Goal: Information Seeking & Learning: Find specific fact

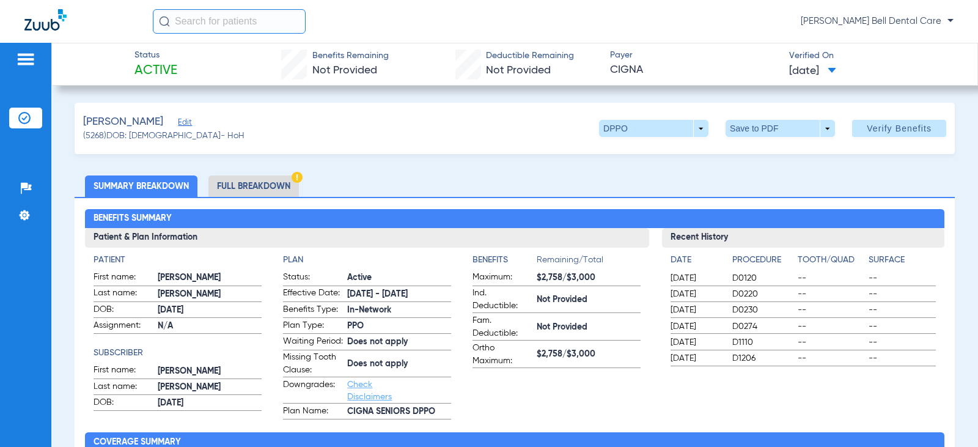
click at [259, 183] on li "Full Breakdown" at bounding box center [253, 185] width 90 height 21
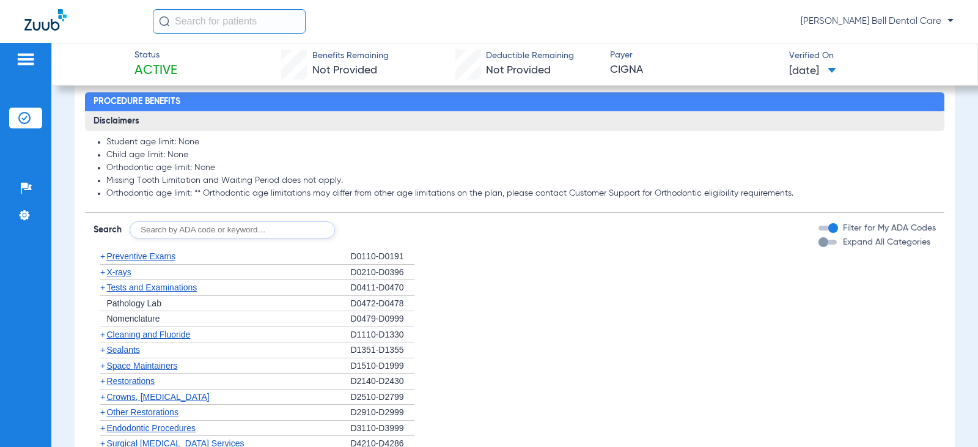
scroll to position [1100, 0]
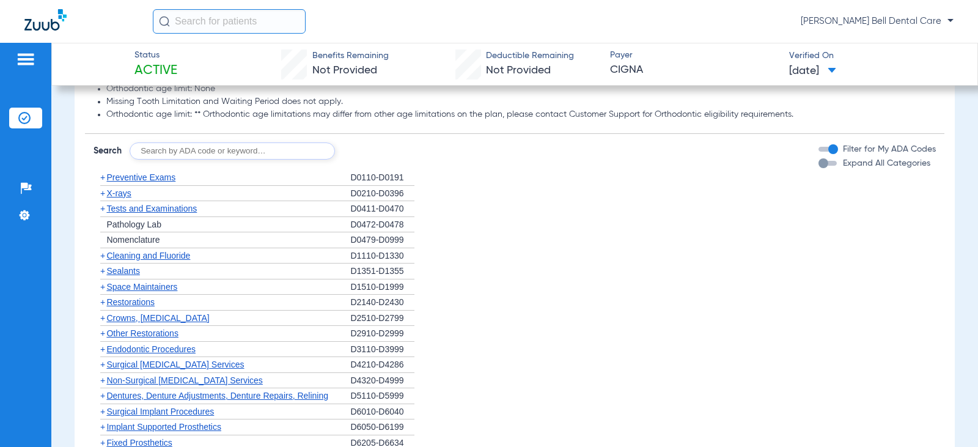
click at [824, 166] on div "button" at bounding box center [827, 163] width 18 height 5
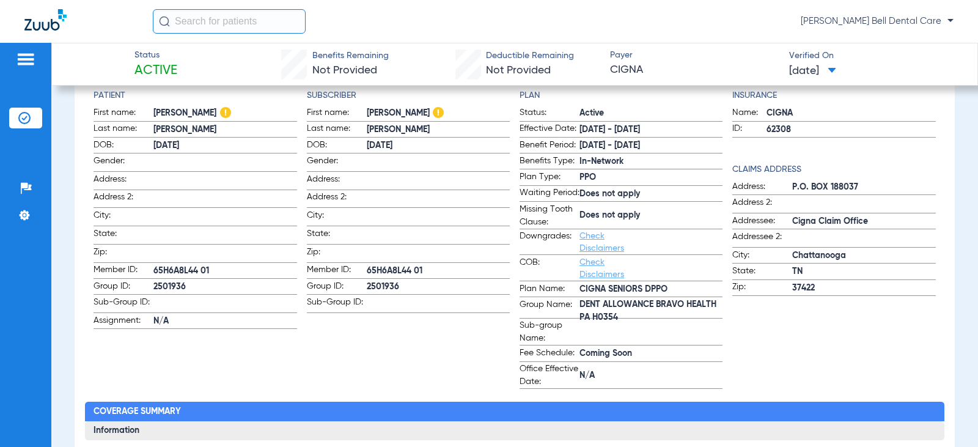
scroll to position [0, 0]
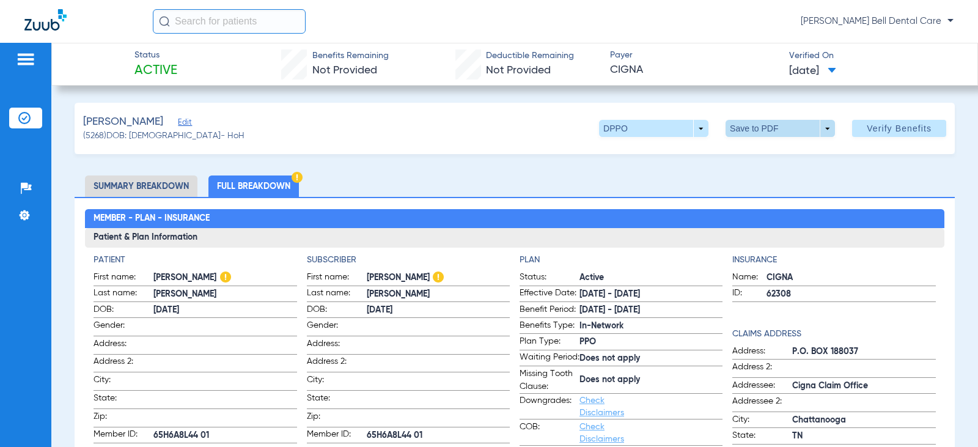
click at [753, 131] on span at bounding box center [779, 128] width 109 height 17
click at [755, 153] on span "Save to PDF" at bounding box center [775, 153] width 48 height 9
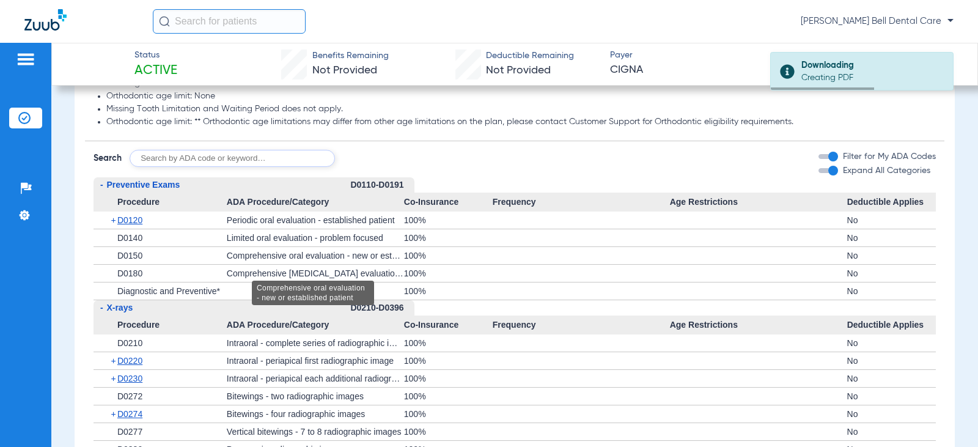
scroll to position [1039, 0]
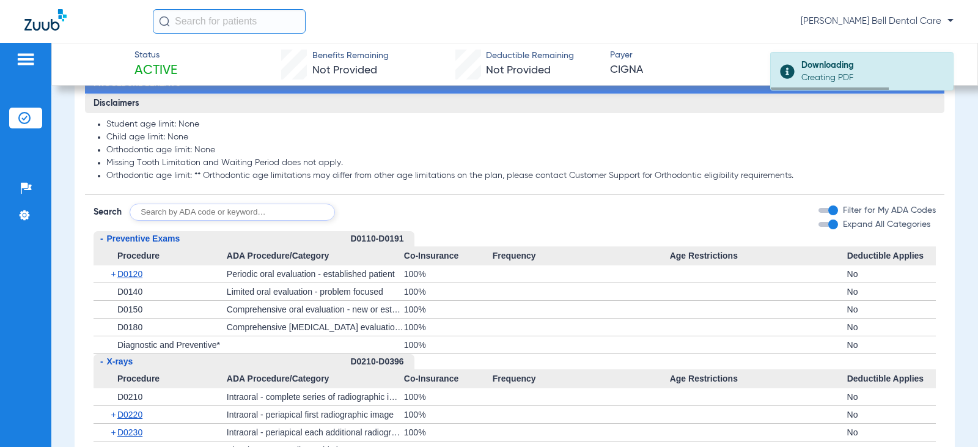
click at [226, 221] on input "text" at bounding box center [232, 212] width 205 height 17
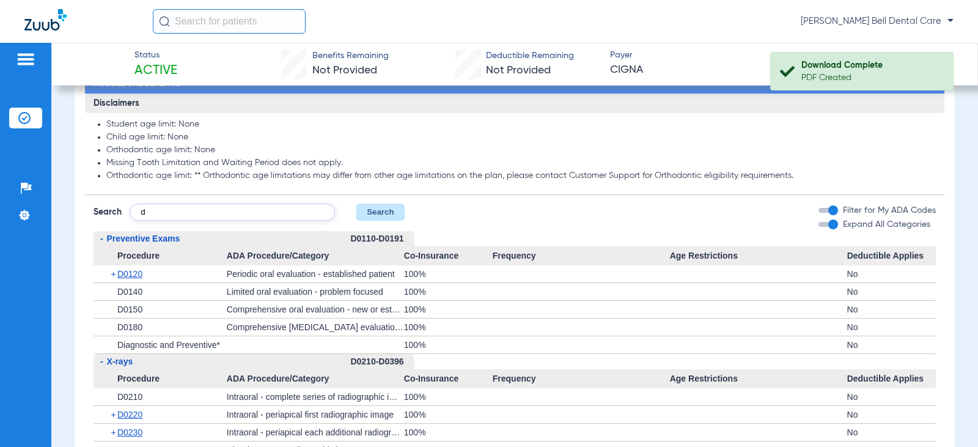
type input "d"
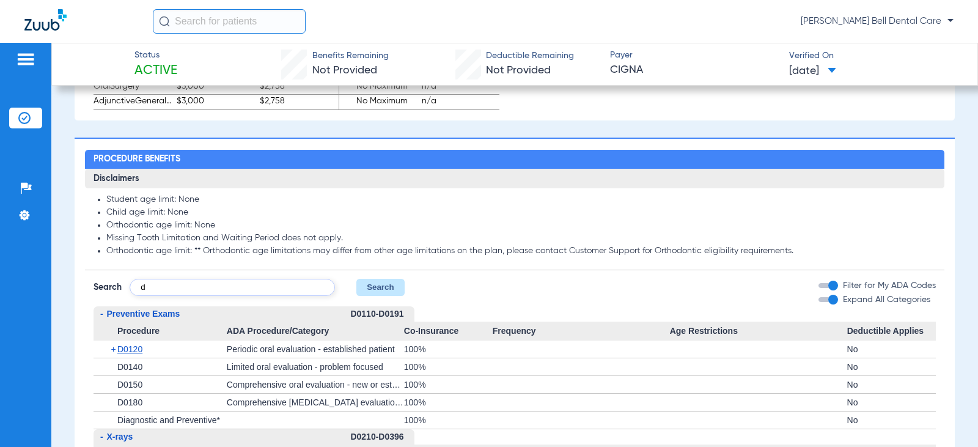
scroll to position [766, 0]
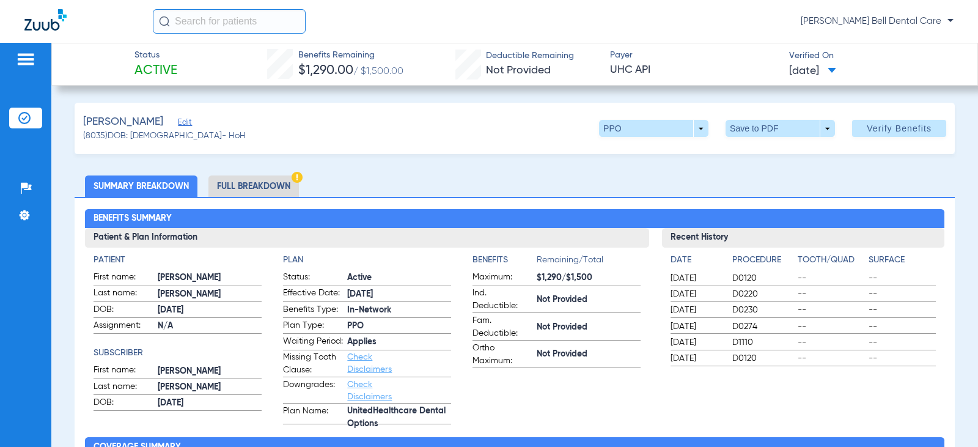
drag, startPoint x: 249, startPoint y: 184, endPoint x: 230, endPoint y: 176, distance: 20.5
click at [249, 183] on li "Full Breakdown" at bounding box center [253, 185] width 90 height 21
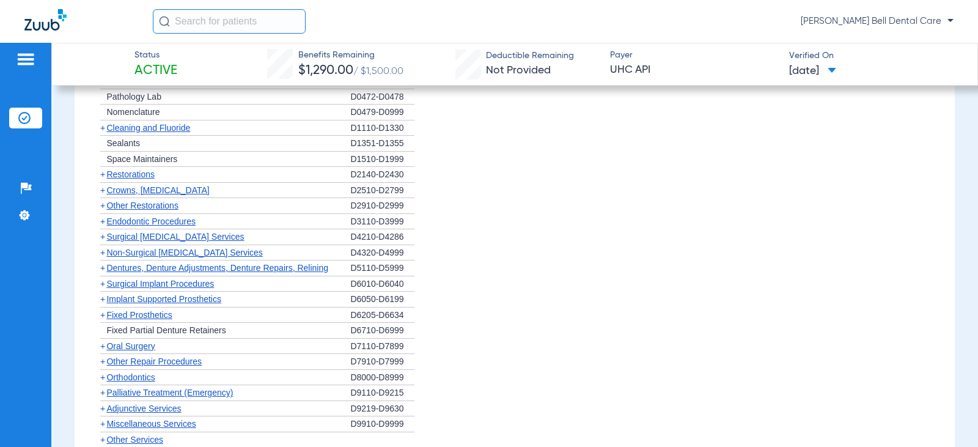
scroll to position [1161, 0]
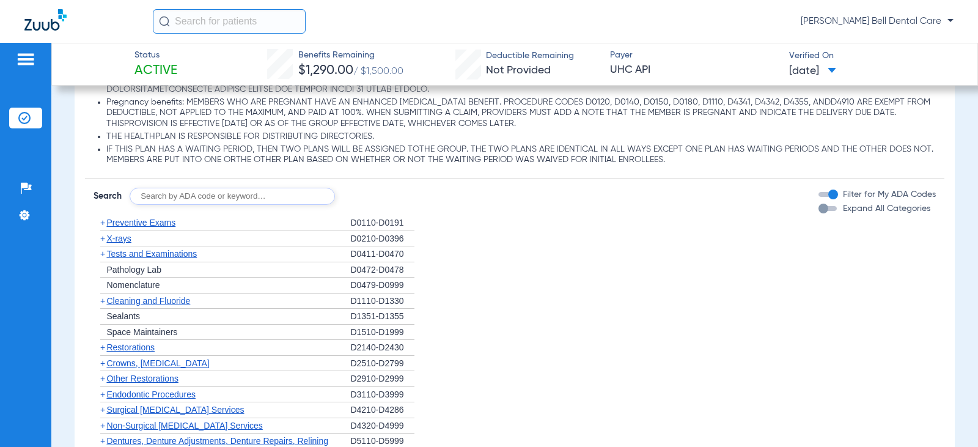
click at [821, 211] on div "button" at bounding box center [827, 208] width 18 height 5
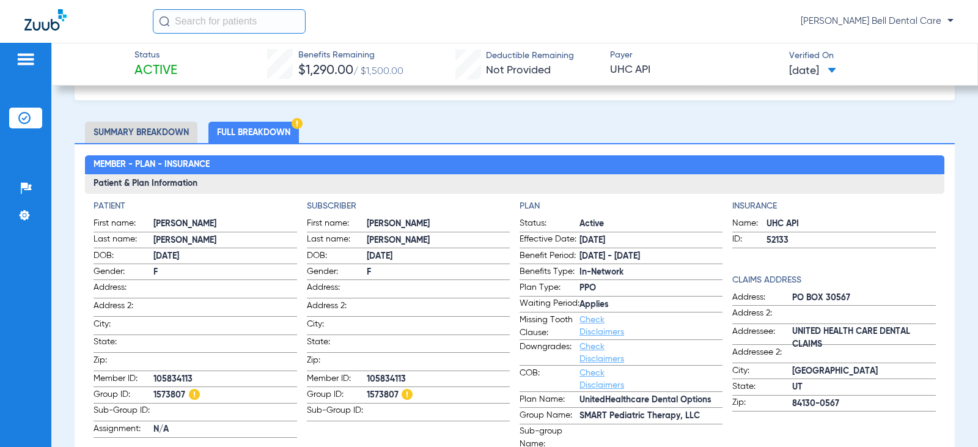
scroll to position [0, 0]
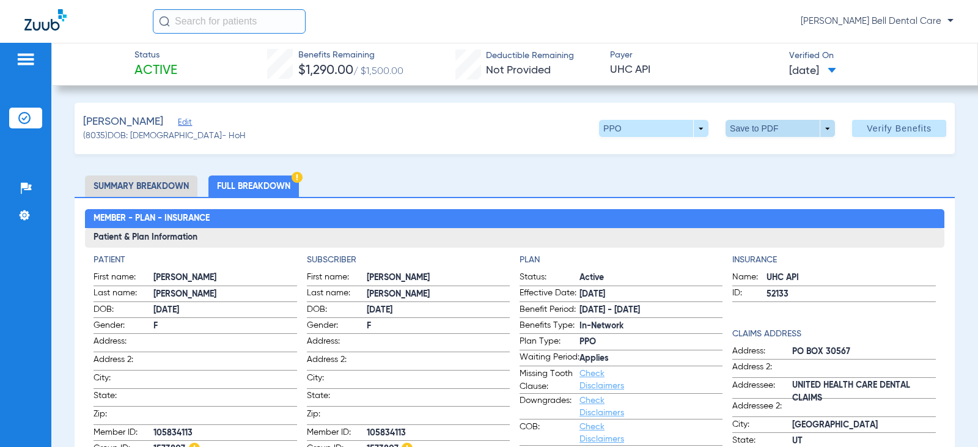
click at [787, 128] on span at bounding box center [779, 128] width 109 height 17
click at [758, 154] on span "Save to PDF" at bounding box center [775, 153] width 48 height 9
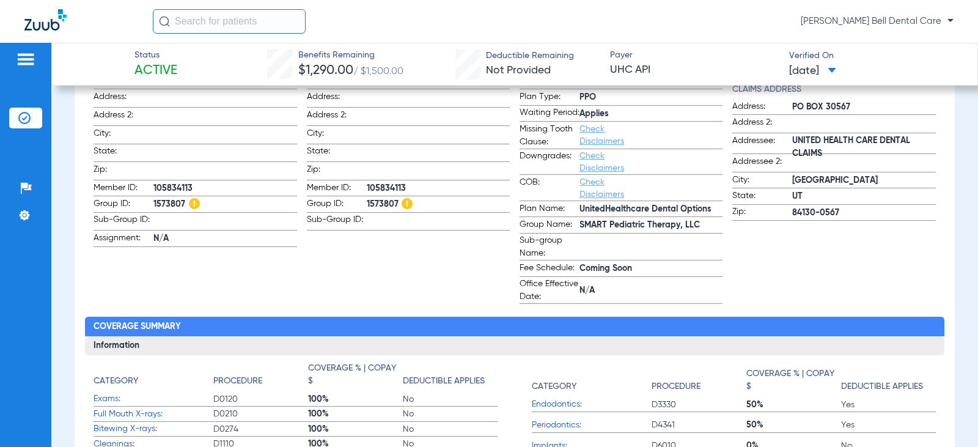
scroll to position [61, 0]
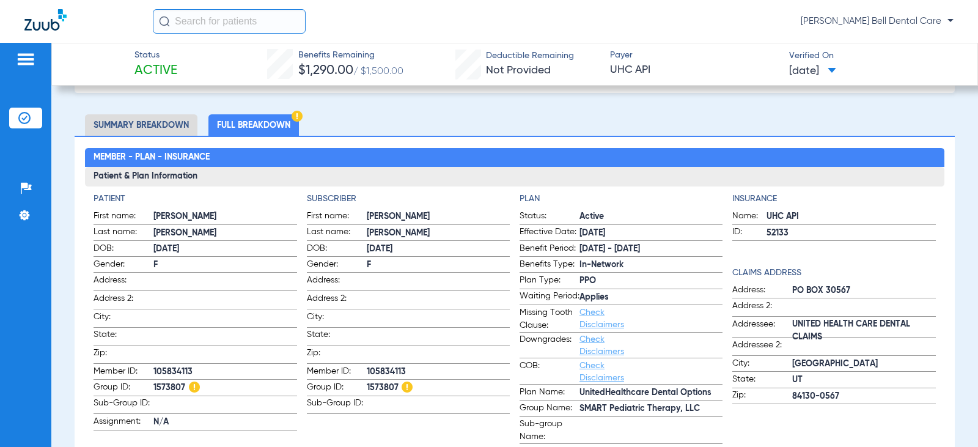
click at [254, 123] on li "Full Breakdown" at bounding box center [253, 124] width 90 height 21
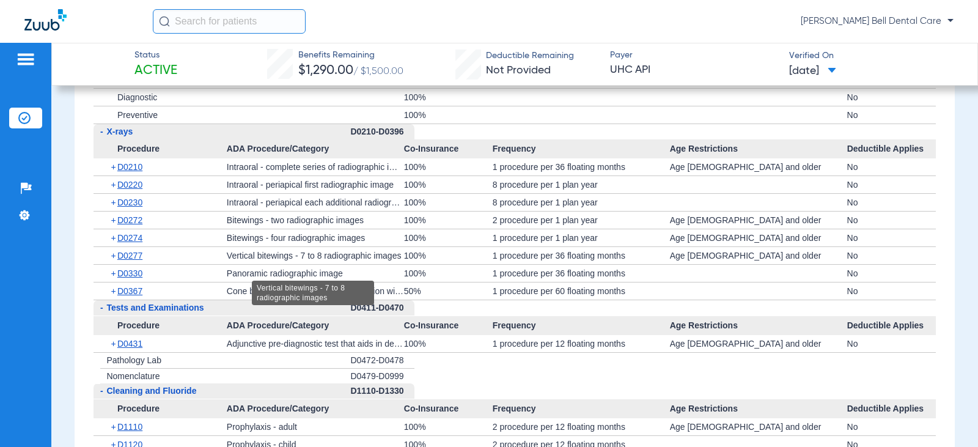
scroll to position [1222, 0]
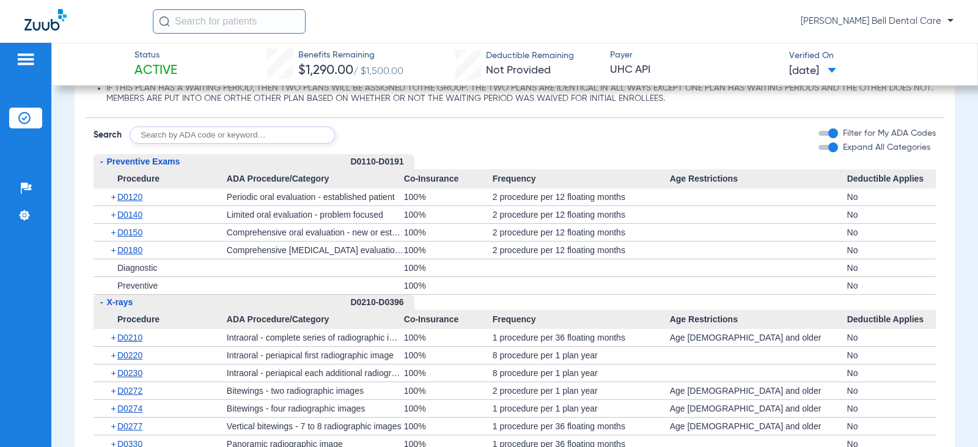
click at [216, 144] on input "text" at bounding box center [232, 135] width 205 height 17
type input "D4265"
click at [384, 144] on button "Search" at bounding box center [380, 135] width 48 height 17
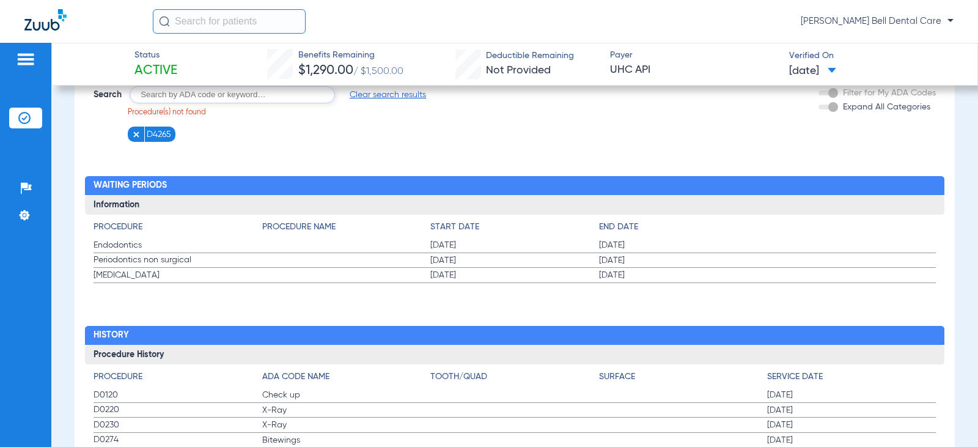
scroll to position [1205, 0]
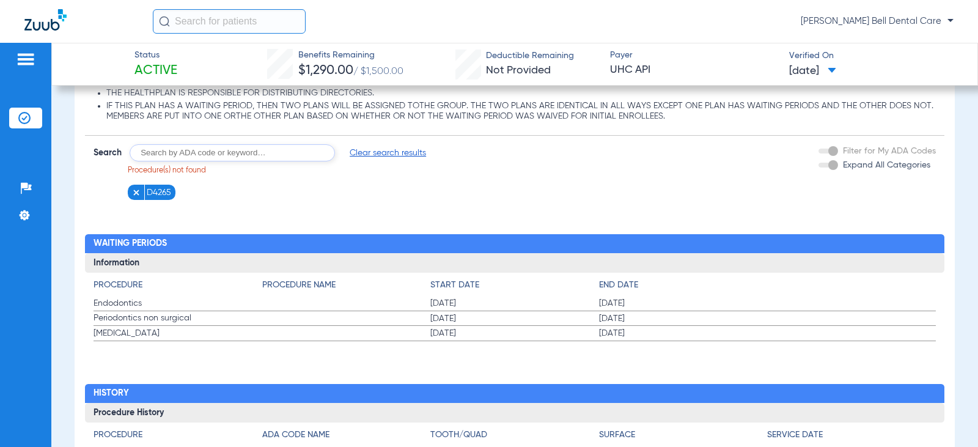
click at [139, 197] on img at bounding box center [136, 192] width 9 height 9
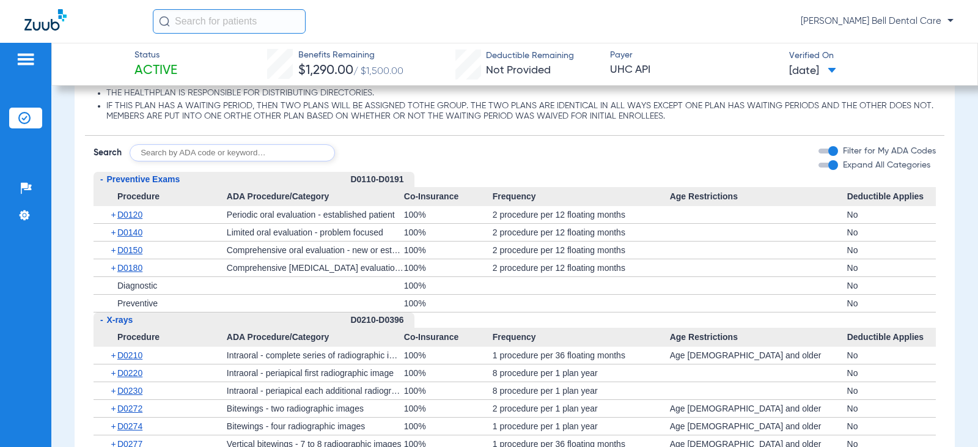
click at [559, 153] on form "Search Filter for My ADA Codes Expand All Categories" at bounding box center [514, 149] width 859 height 26
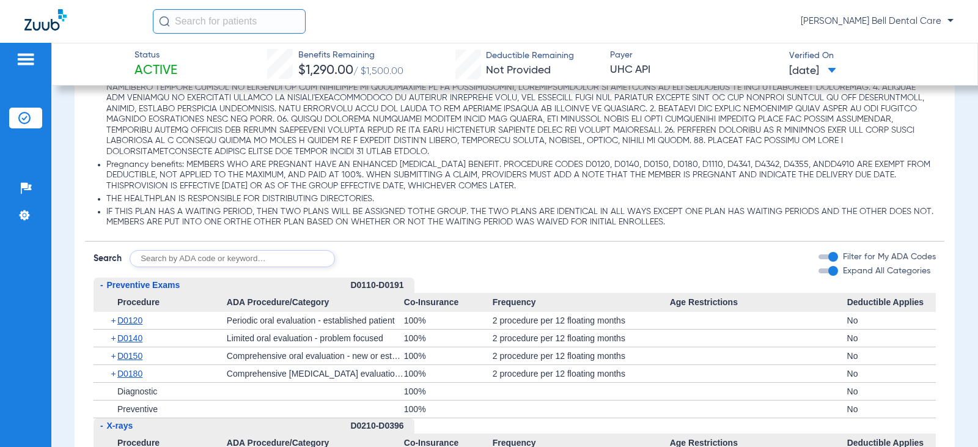
scroll to position [1213, 0]
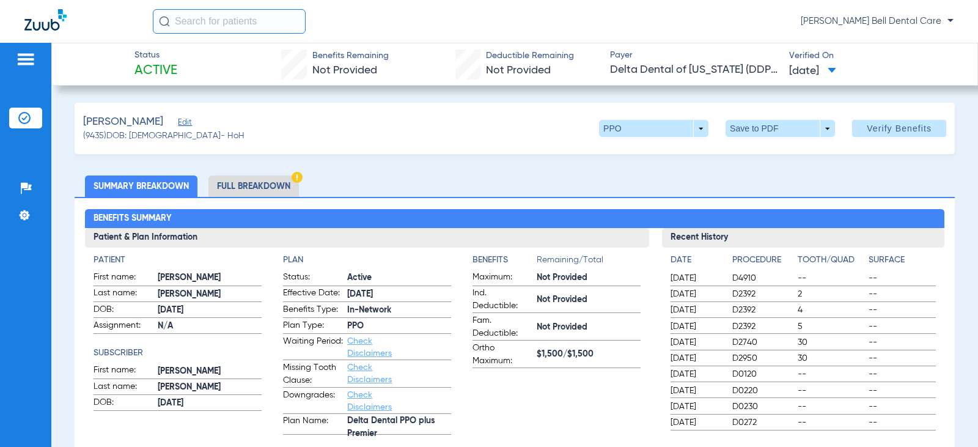
click at [239, 189] on li "Full Breakdown" at bounding box center [253, 185] width 90 height 21
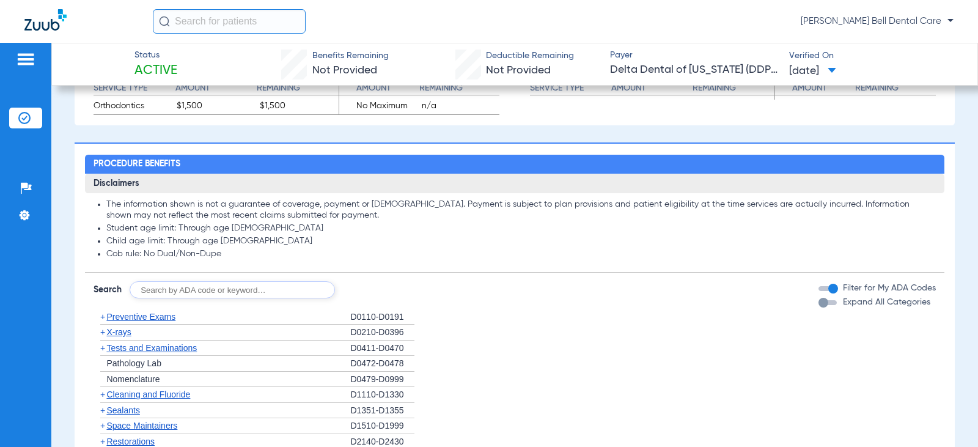
scroll to position [790, 0]
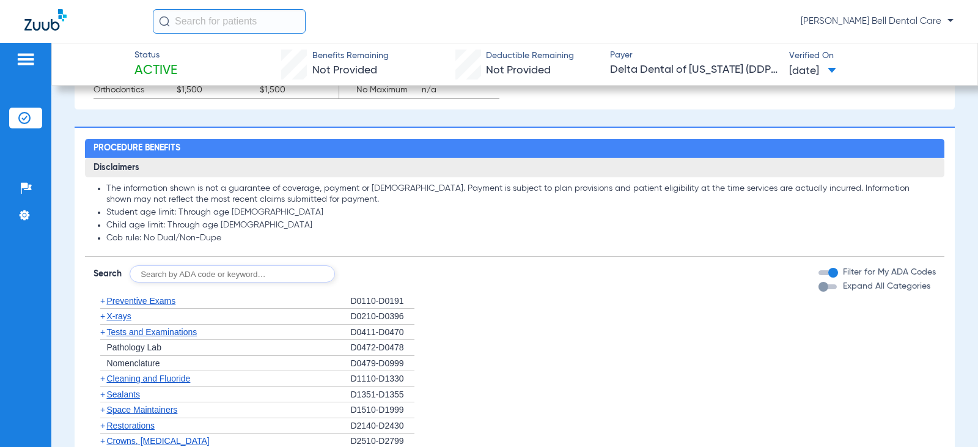
click at [818, 293] on div "Expand All Categories" at bounding box center [874, 286] width 112 height 13
click at [818, 292] on div "button" at bounding box center [823, 287] width 10 height 10
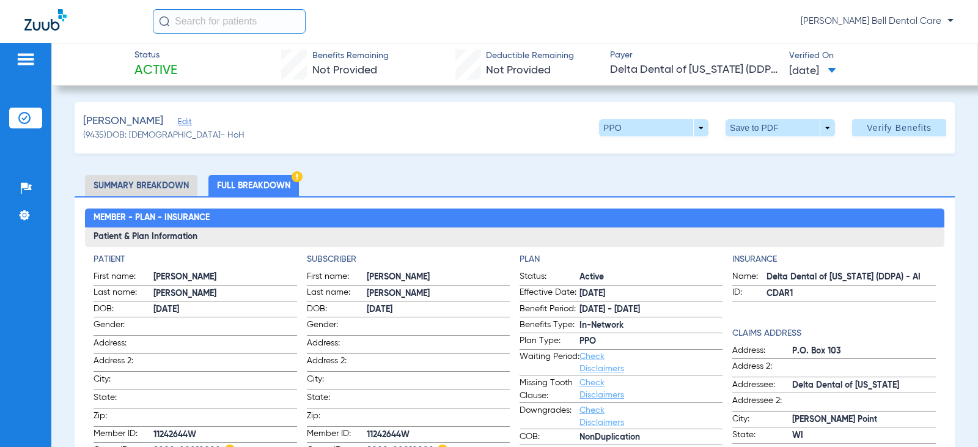
scroll to position [0, 0]
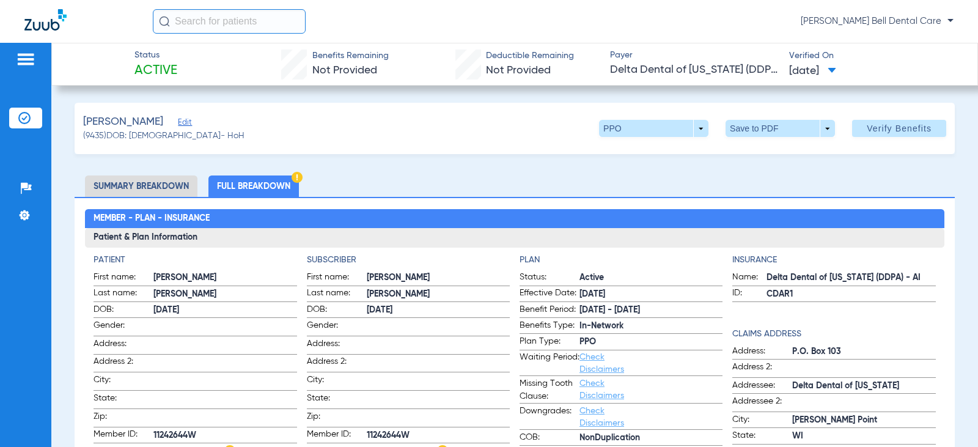
click at [265, 192] on li "Full Breakdown" at bounding box center [253, 185] width 90 height 21
click at [742, 132] on span at bounding box center [779, 128] width 109 height 17
click at [752, 151] on span "Save to PDF" at bounding box center [775, 153] width 48 height 9
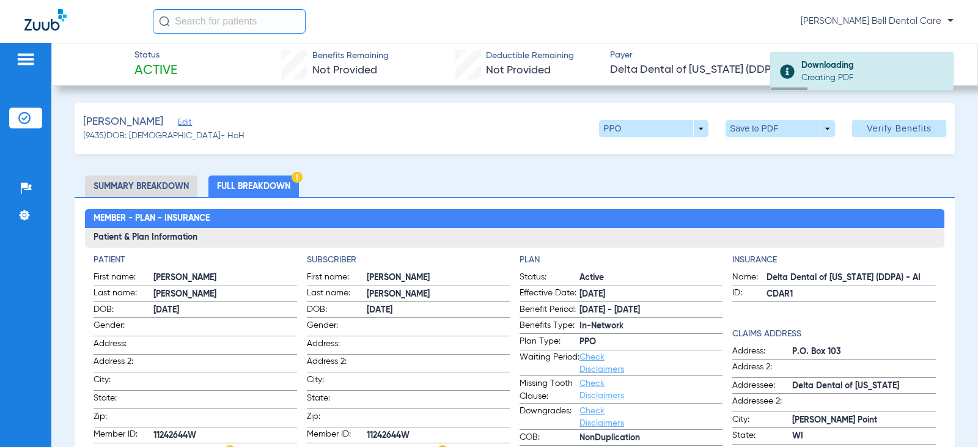
click at [741, 193] on ul "Summary Breakdown Full Breakdown" at bounding box center [515, 185] width 880 height 21
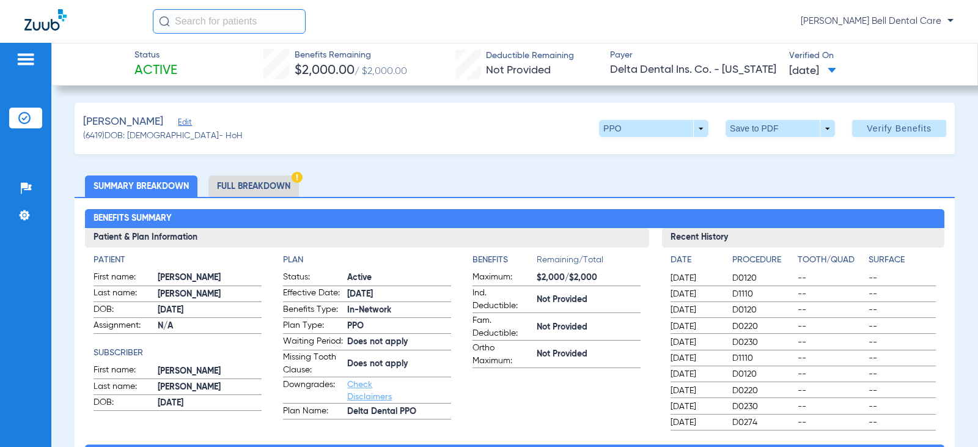
click at [246, 185] on li "Full Breakdown" at bounding box center [253, 185] width 90 height 21
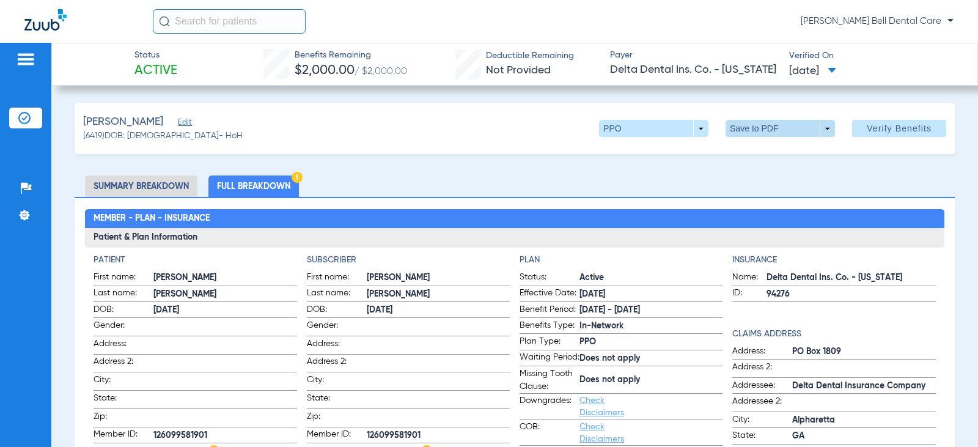
click at [752, 134] on span at bounding box center [779, 128] width 109 height 17
click at [764, 157] on span "Save to PDF" at bounding box center [775, 153] width 48 height 9
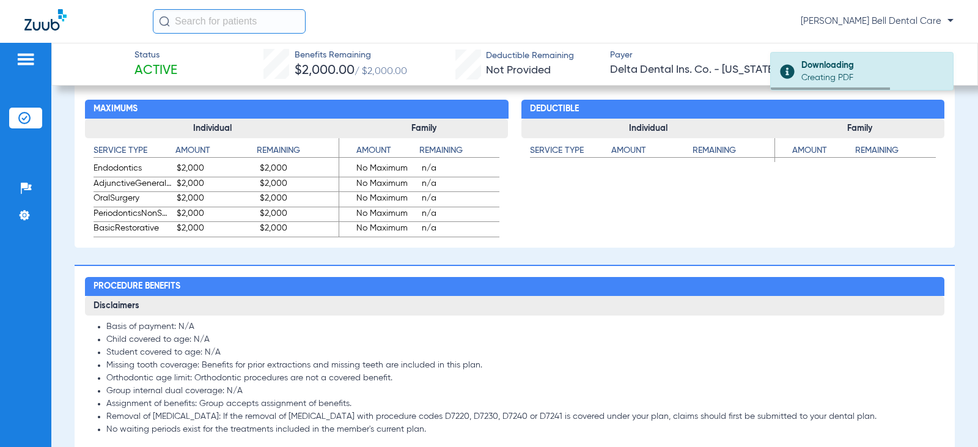
scroll to position [733, 0]
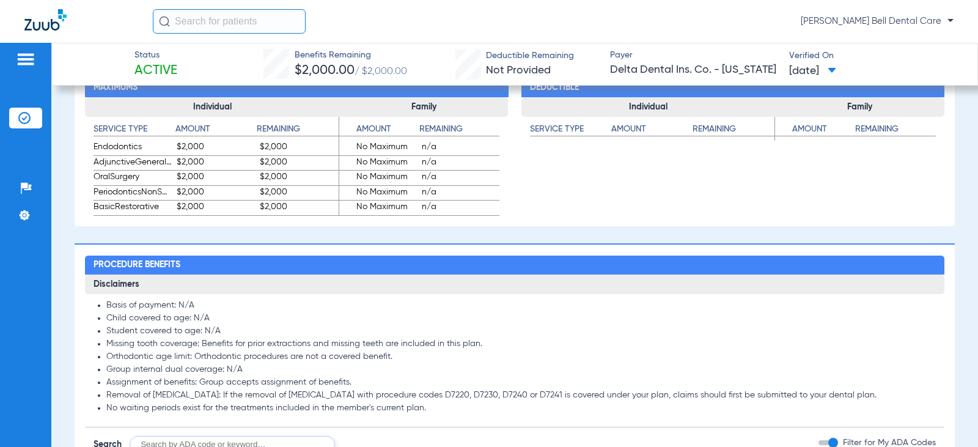
click at [599, 216] on app-benefits "Deductible Individual Service Type Amount Remaining Family Service Type Amount …" at bounding box center [732, 134] width 423 height 163
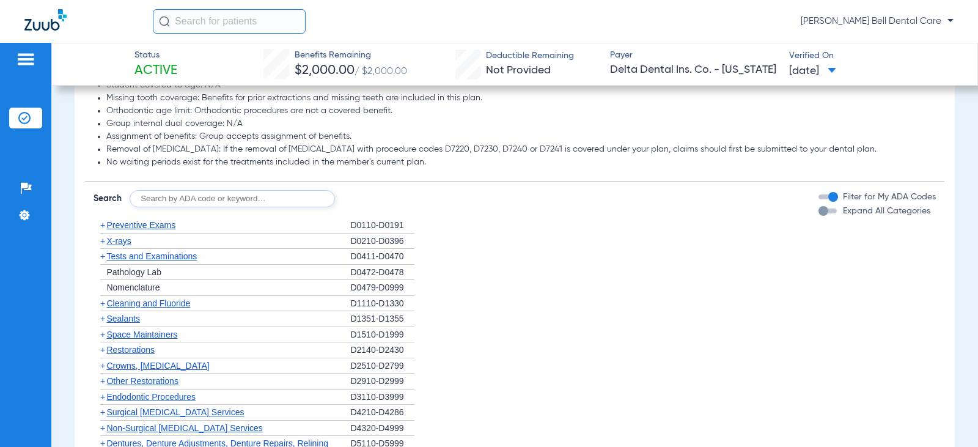
scroll to position [1039, 0]
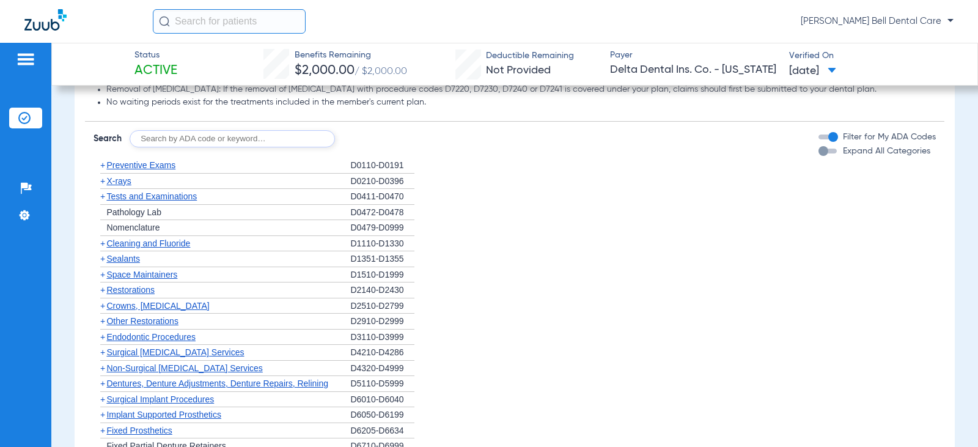
click at [257, 160] on div "Disclaimers Basis of payment: N/A Child covered to age: N/A Student covered to …" at bounding box center [514, 270] width 859 height 603
click at [257, 147] on input "text" at bounding box center [232, 138] width 205 height 17
click at [139, 147] on input "9230" at bounding box center [232, 138] width 205 height 17
type input "d9230"
click at [809, 163] on div "Disclaimers Basis of payment: N/A Child covered to age: N/A Student covered to …" at bounding box center [514, 270] width 859 height 603
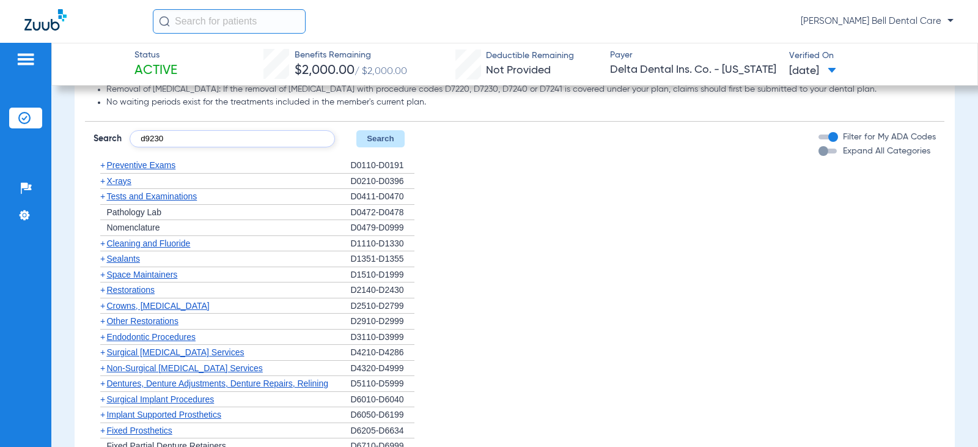
click at [818, 156] on div "button" at bounding box center [823, 151] width 10 height 10
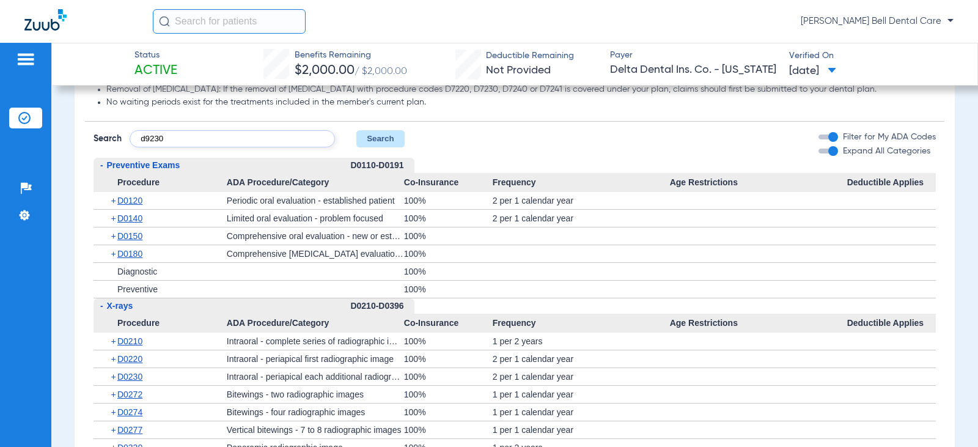
click at [205, 147] on input "d9230" at bounding box center [232, 138] width 205 height 17
click at [399, 147] on button "Search" at bounding box center [380, 138] width 48 height 17
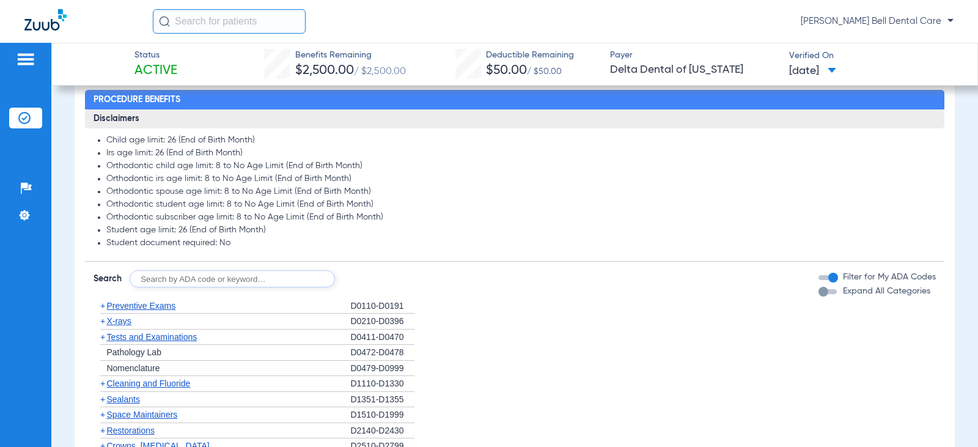
scroll to position [672, 0]
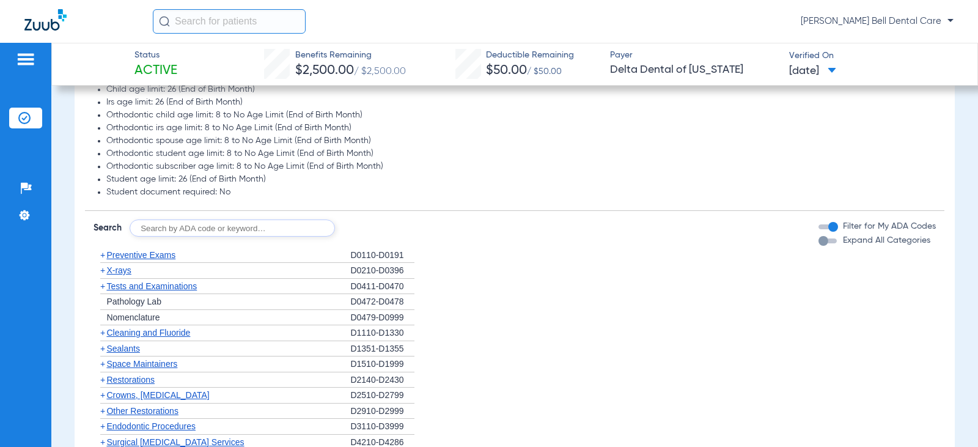
click at [820, 246] on div "Expand All Categories" at bounding box center [874, 240] width 112 height 13
click at [819, 243] on div "button" at bounding box center [823, 241] width 10 height 10
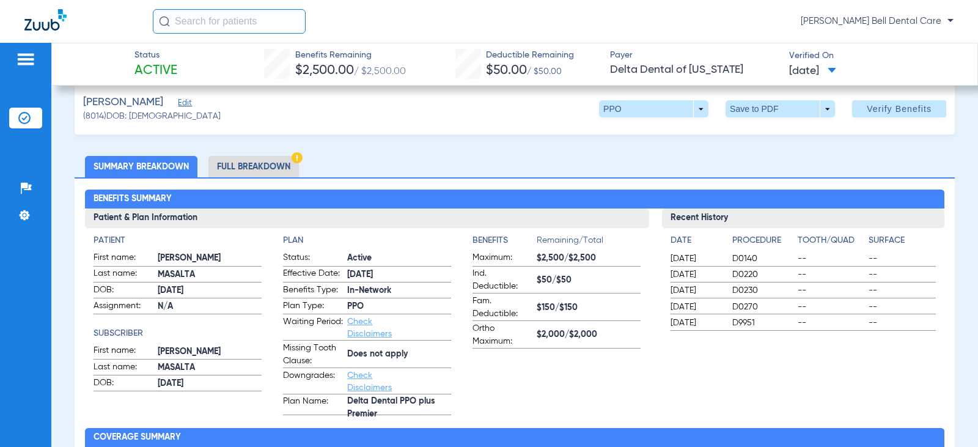
scroll to position [0, 0]
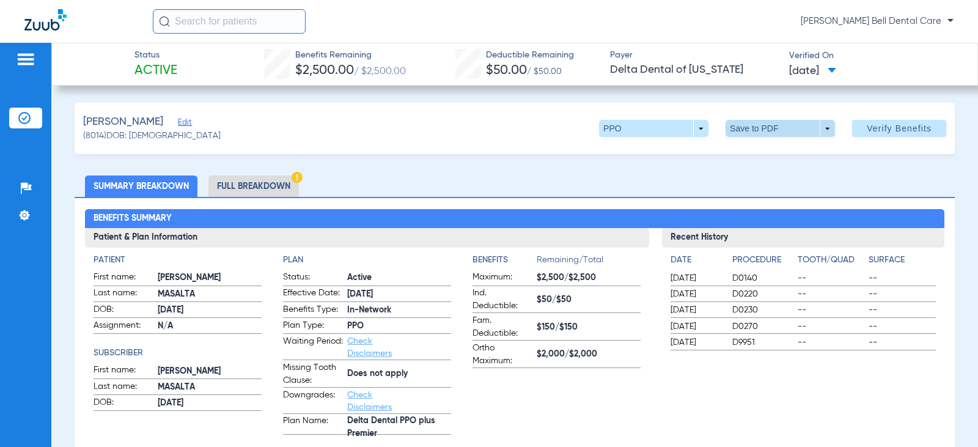
click at [787, 133] on span at bounding box center [779, 128] width 109 height 17
click at [784, 157] on span "Save to PDF" at bounding box center [775, 153] width 48 height 9
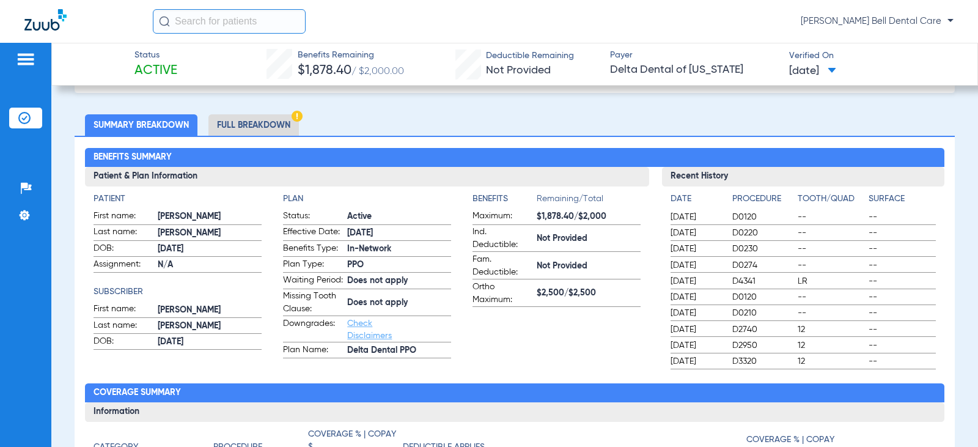
click at [274, 132] on li "Full Breakdown" at bounding box center [253, 124] width 90 height 21
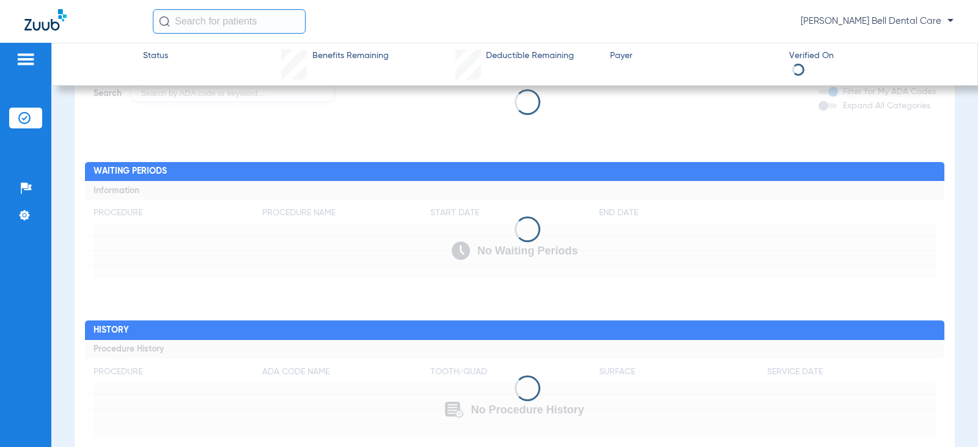
scroll to position [1035, 0]
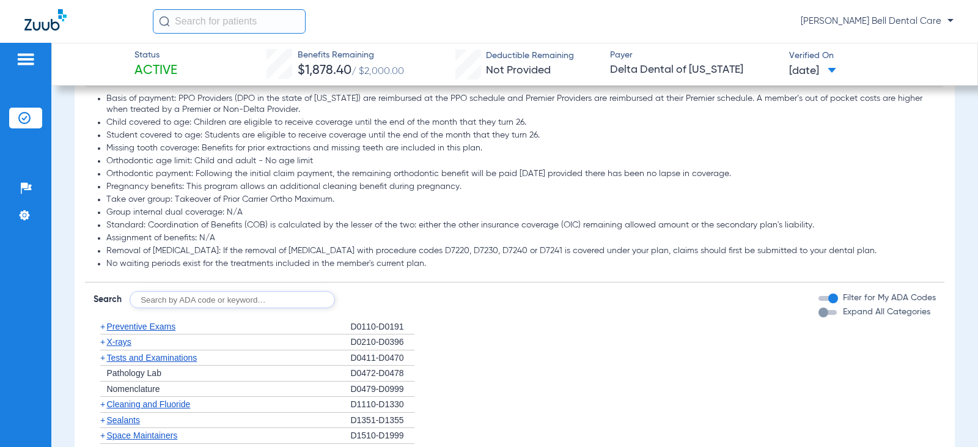
click at [820, 315] on div "button" at bounding box center [827, 312] width 18 height 5
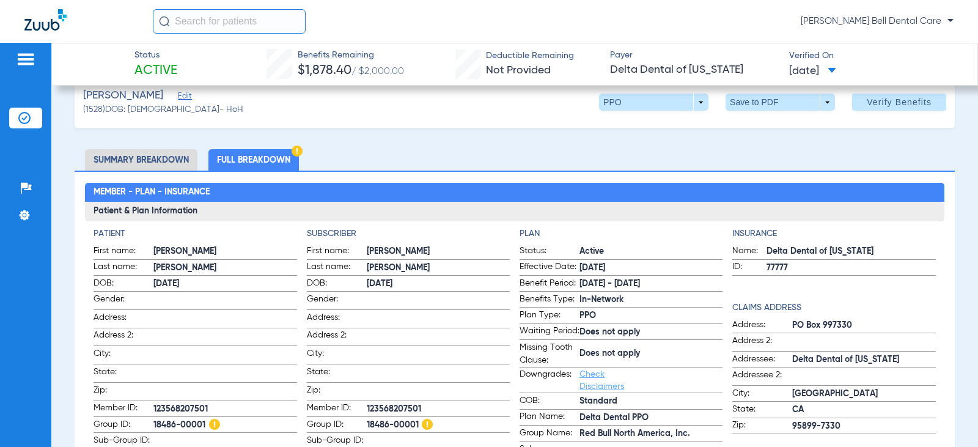
scroll to position [0, 0]
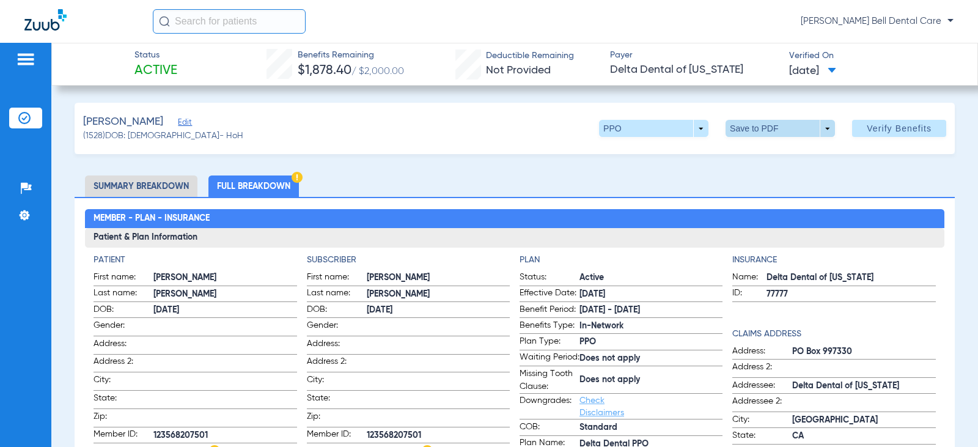
click at [748, 129] on span at bounding box center [779, 128] width 109 height 17
click at [769, 151] on span "Save to PDF" at bounding box center [775, 153] width 48 height 9
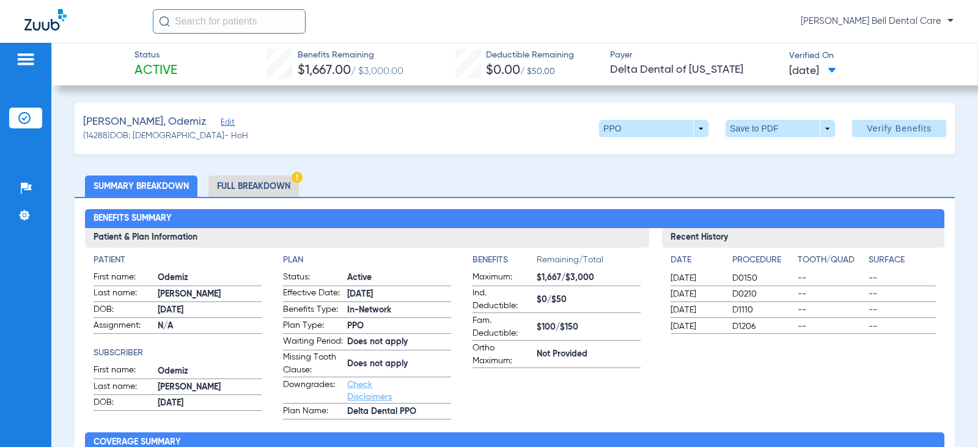
click at [255, 194] on li "Full Breakdown" at bounding box center [253, 185] width 90 height 21
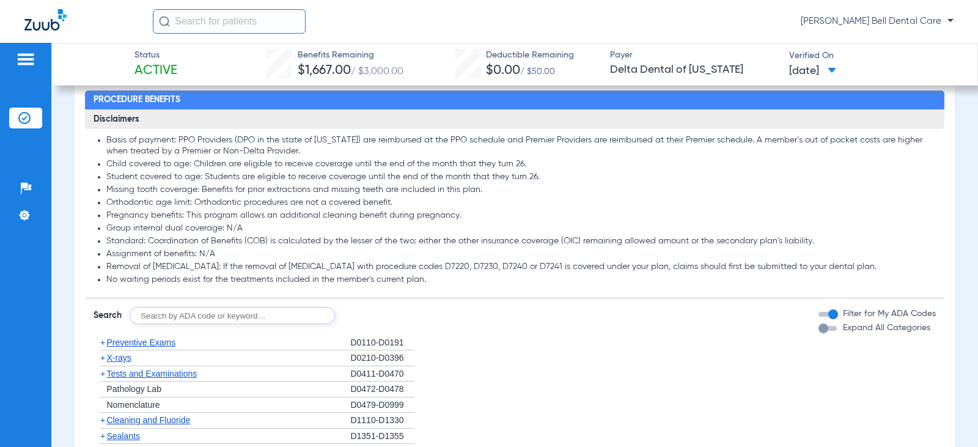
scroll to position [1038, 0]
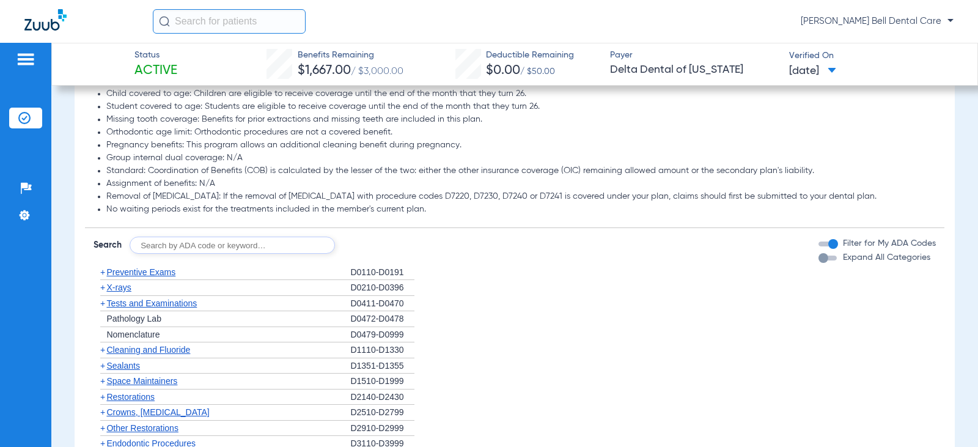
click at [818, 263] on div "button" at bounding box center [823, 258] width 10 height 10
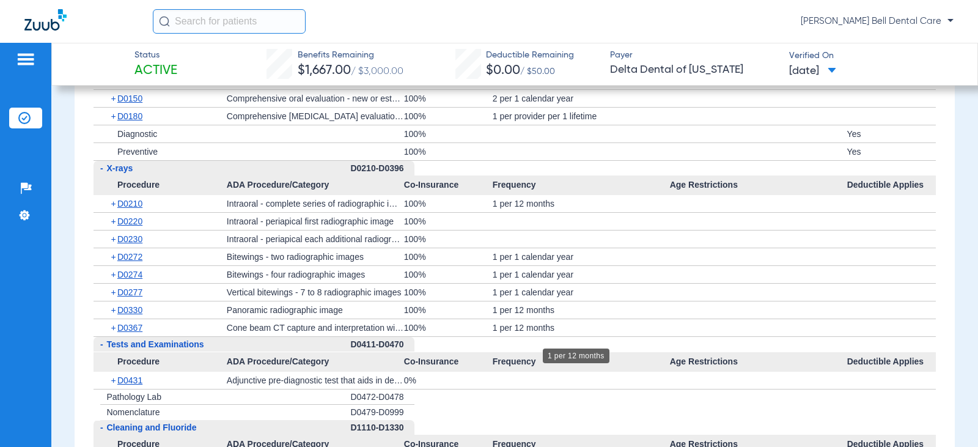
scroll to position [1344, 0]
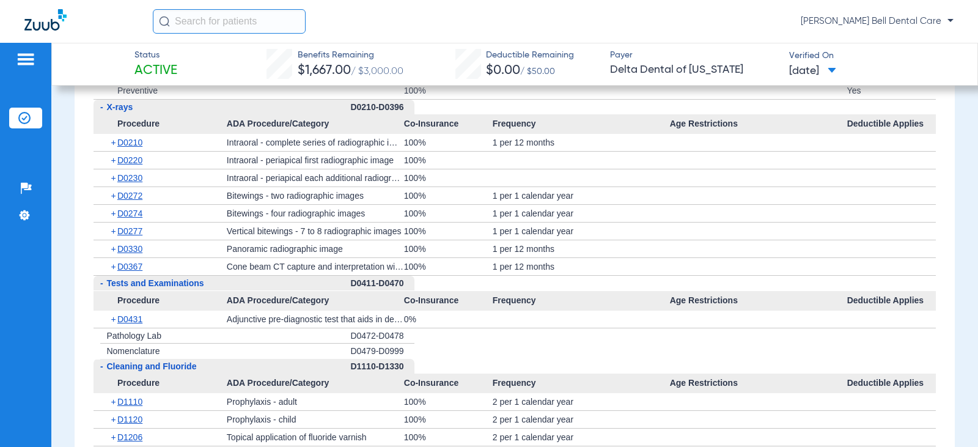
click at [807, 186] on div at bounding box center [758, 177] width 177 height 17
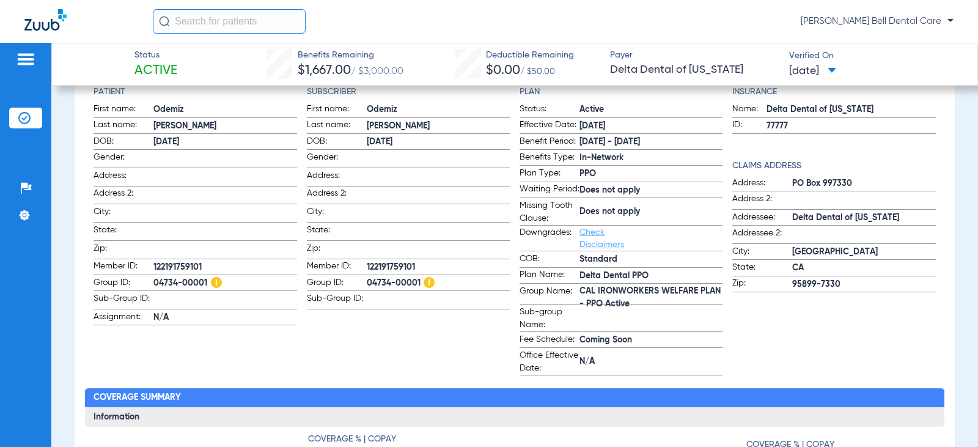
scroll to position [0, 0]
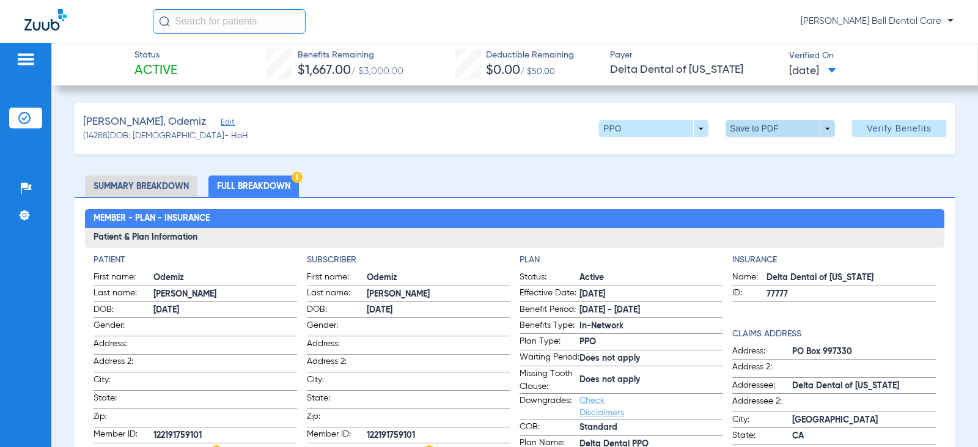
click at [766, 134] on span at bounding box center [780, 128] width 29 height 29
click at [763, 146] on button "insert_drive_file Save to PDF" at bounding box center [763, 153] width 92 height 24
click at [413, 227] on h2 "Member - Plan - Insurance" at bounding box center [514, 219] width 859 height 20
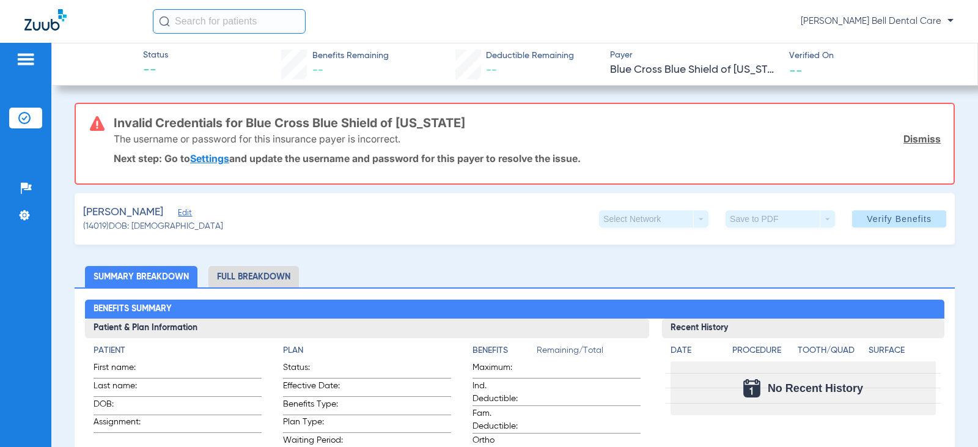
click at [257, 275] on li "Full Breakdown" at bounding box center [253, 276] width 90 height 21
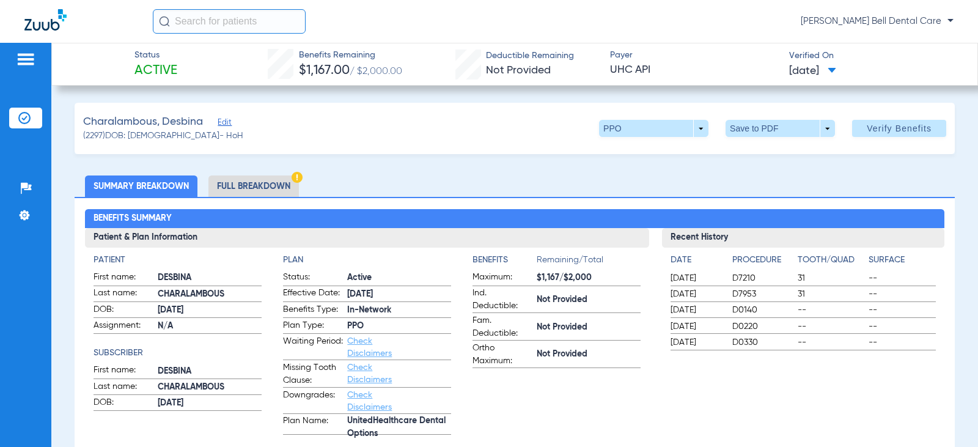
click at [257, 184] on li "Full Breakdown" at bounding box center [253, 185] width 90 height 21
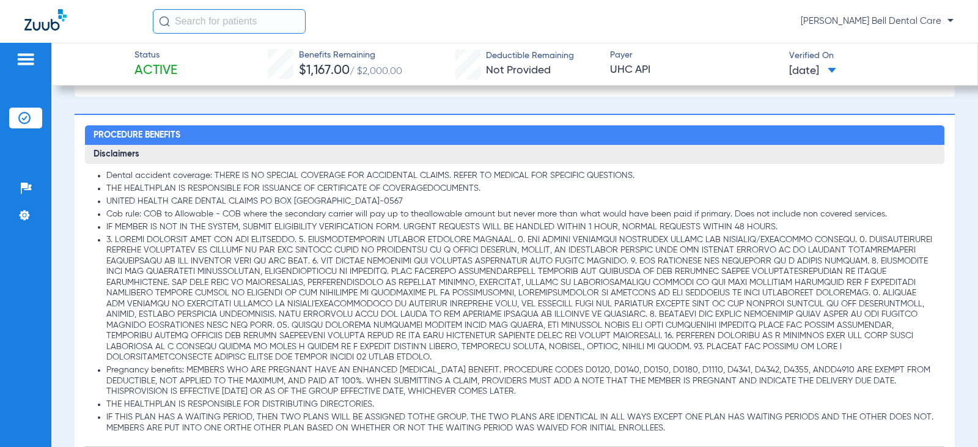
scroll to position [1039, 0]
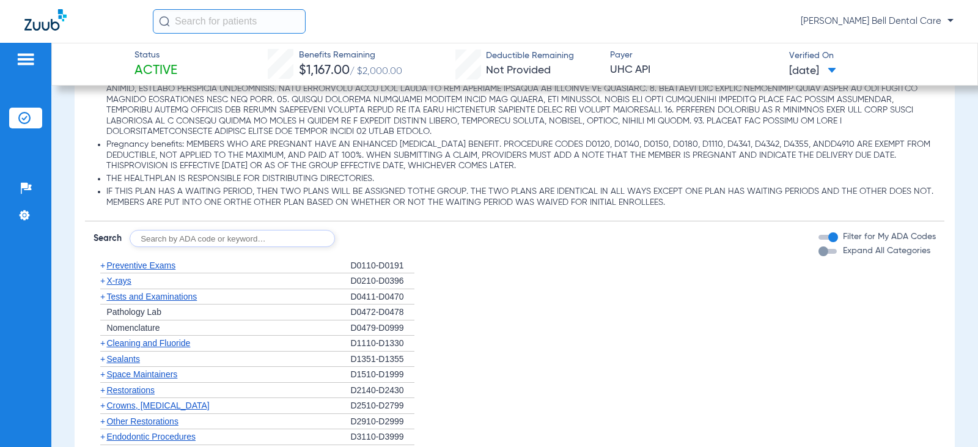
click at [821, 255] on div "Expand All Categories" at bounding box center [874, 250] width 112 height 13
click at [818, 251] on div "button" at bounding box center [823, 251] width 10 height 10
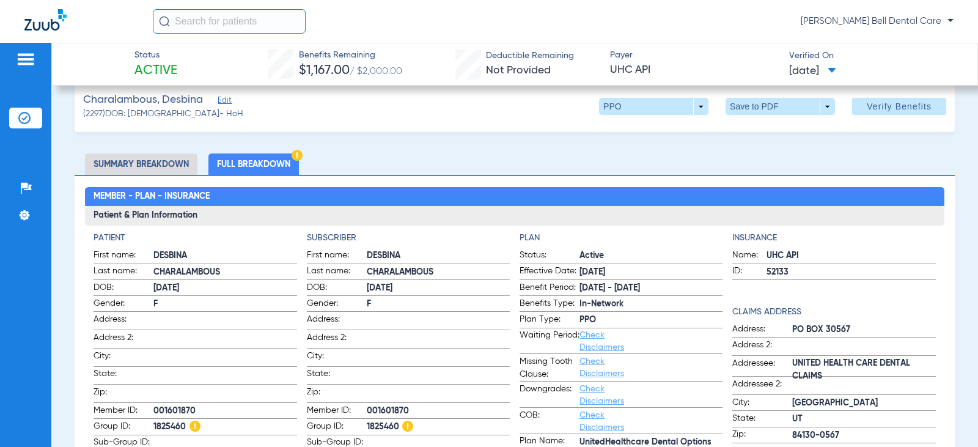
scroll to position [0, 0]
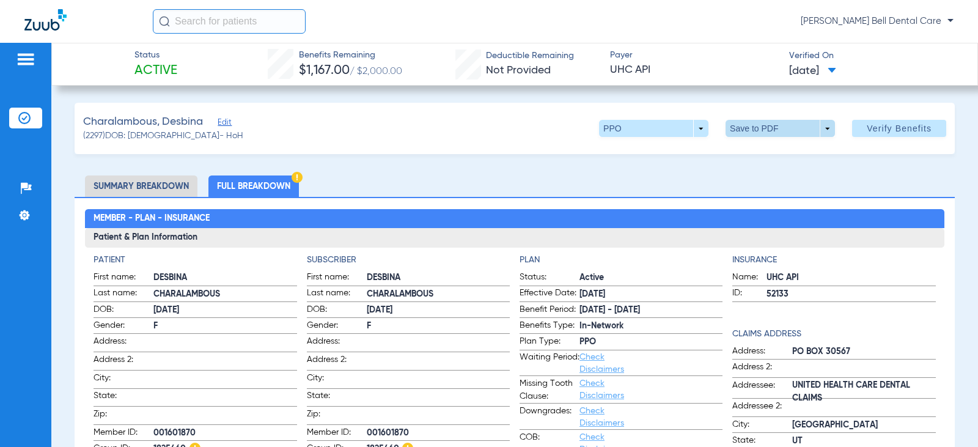
click at [796, 131] on span at bounding box center [779, 128] width 109 height 17
click at [771, 158] on button "insert_drive_file Save to PDF" at bounding box center [763, 153] width 92 height 24
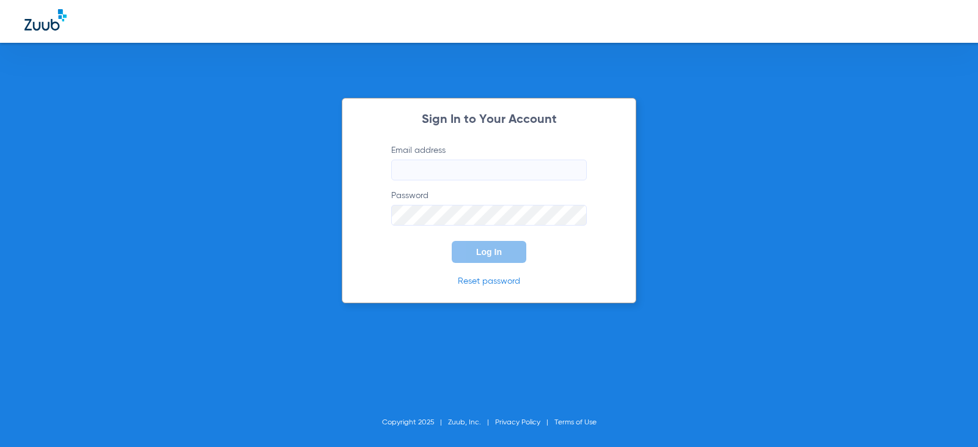
type input "[EMAIL_ADDRESS][DOMAIN_NAME]"
click at [247, 188] on div "Sign In to Your Account Email address [EMAIL_ADDRESS][DOMAIN_NAME] Password Log…" at bounding box center [489, 223] width 978 height 447
type input "[EMAIL_ADDRESS][DOMAIN_NAME]"
click at [488, 257] on button "Log In" at bounding box center [489, 252] width 75 height 22
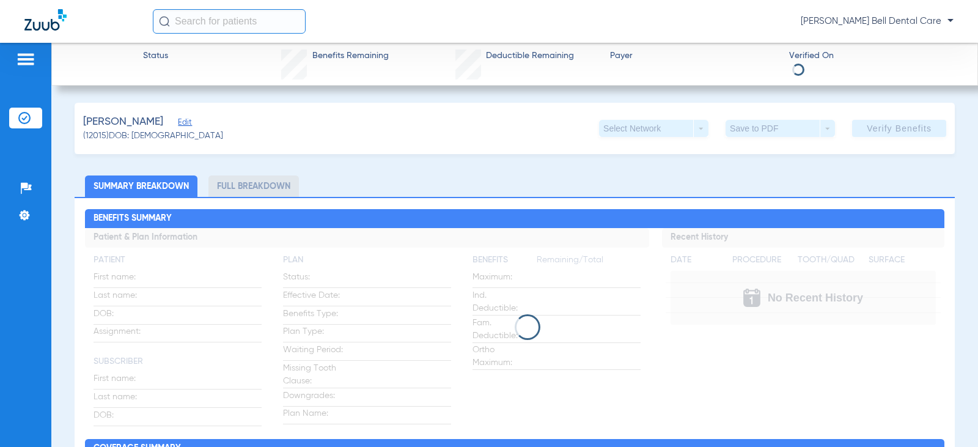
click at [256, 187] on li "Full Breakdown" at bounding box center [253, 185] width 90 height 21
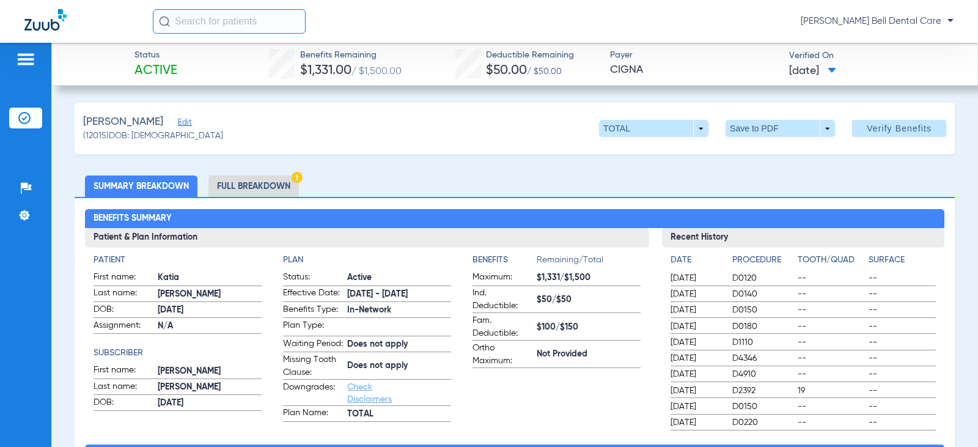
click at [255, 186] on li "Full Breakdown" at bounding box center [253, 185] width 90 height 21
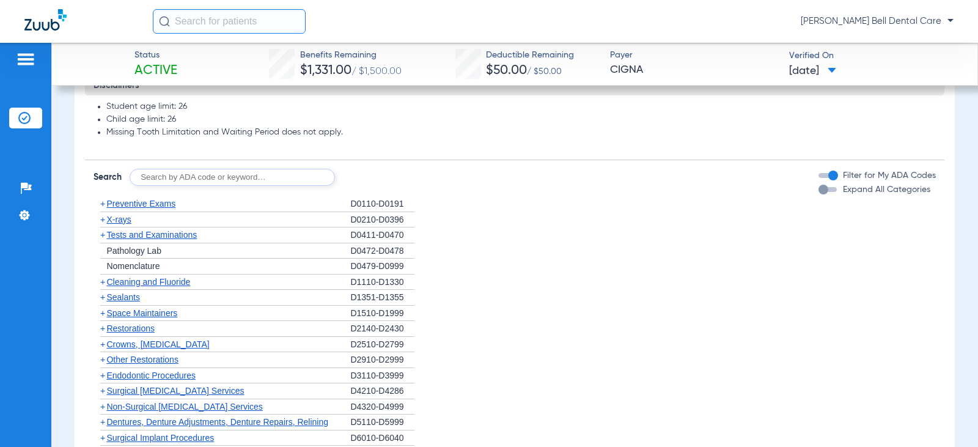
click at [818, 194] on div "button" at bounding box center [823, 190] width 10 height 10
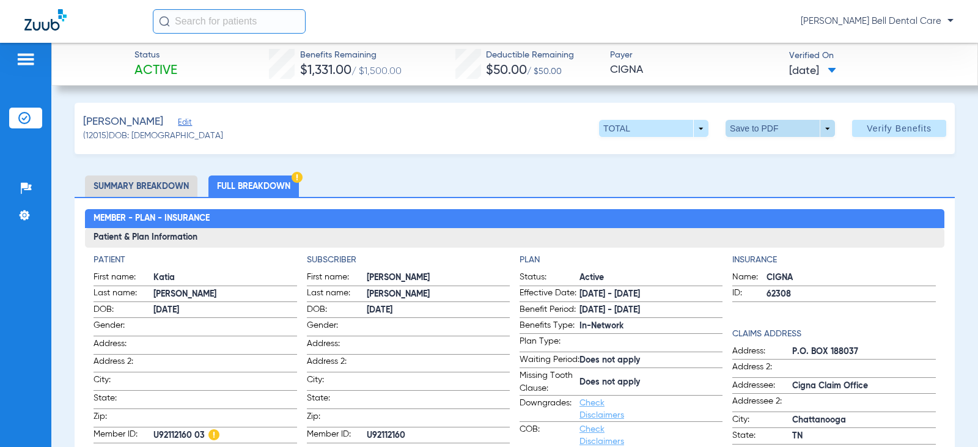
click at [777, 132] on span at bounding box center [780, 128] width 29 height 29
click at [740, 156] on mat-icon "insert_drive_file" at bounding box center [734, 152] width 15 height 15
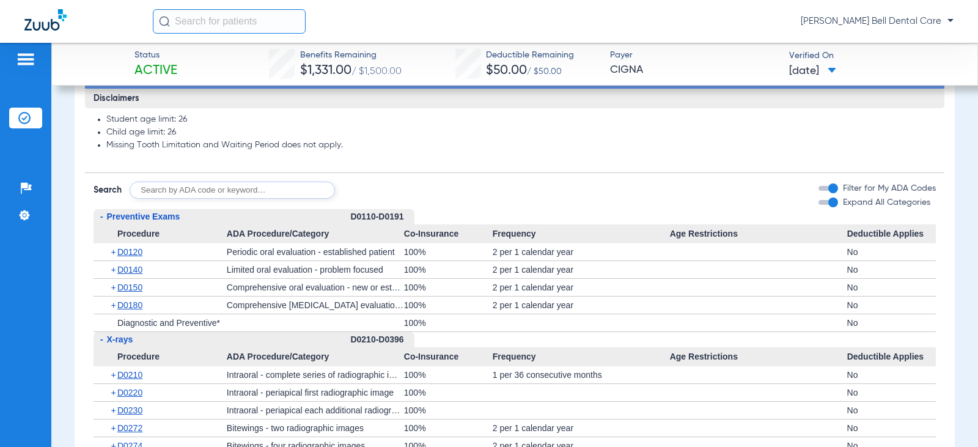
scroll to position [1039, 0]
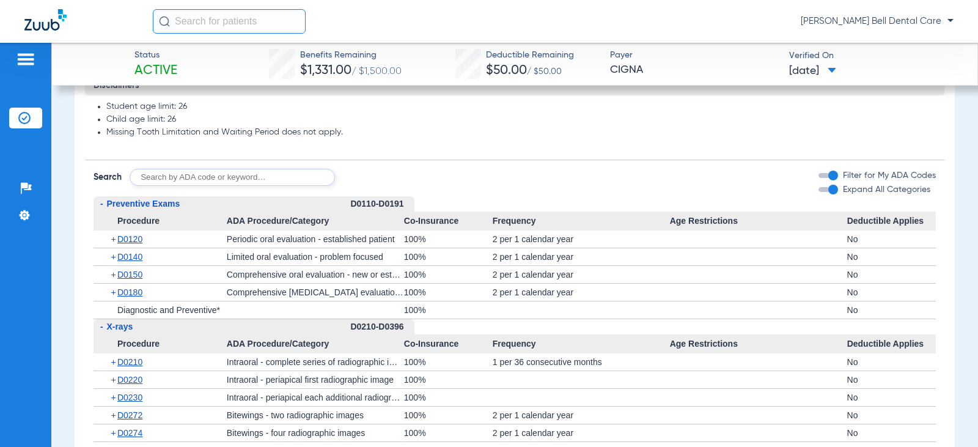
click at [186, 186] on input "text" at bounding box center [232, 177] width 205 height 17
click at [212, 186] on input "text" at bounding box center [232, 177] width 205 height 17
type input "d4265"
click at [368, 186] on button "Search" at bounding box center [380, 177] width 48 height 17
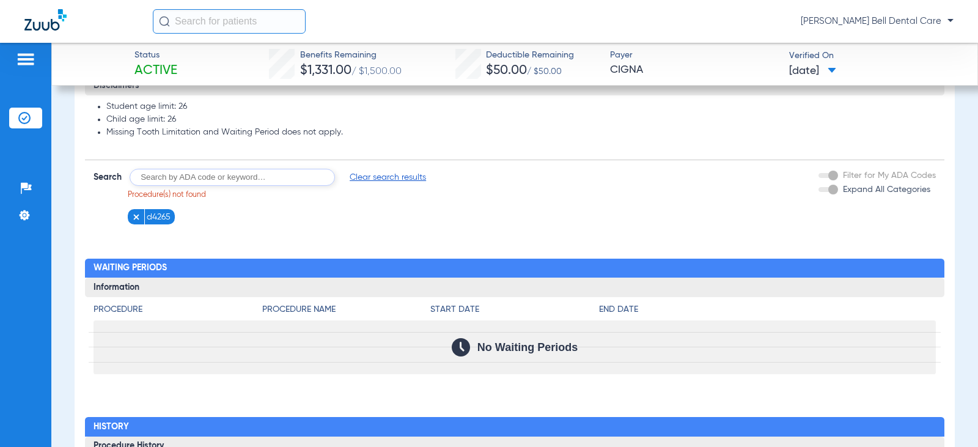
click at [135, 221] on img at bounding box center [136, 217] width 9 height 9
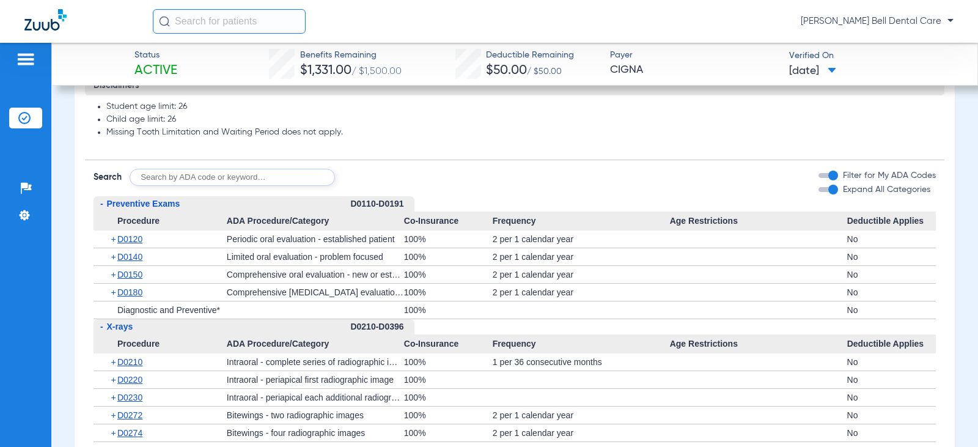
click at [228, 183] on input "text" at bounding box center [232, 177] width 205 height 17
type input "9944"
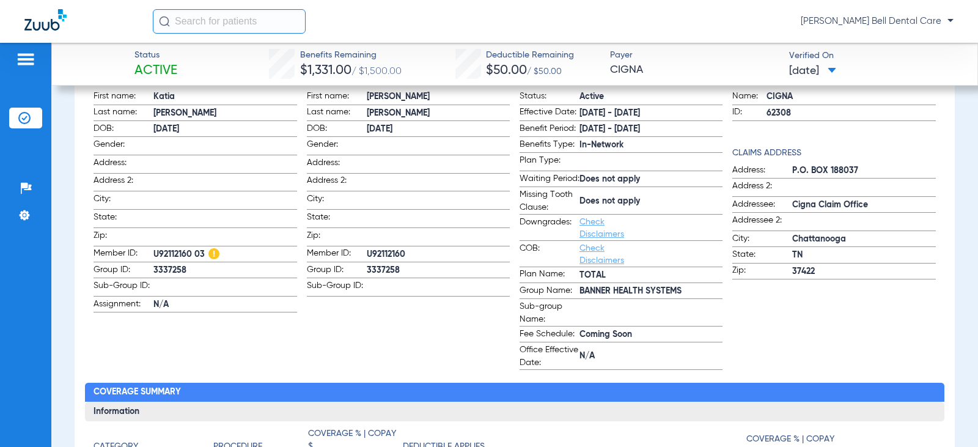
scroll to position [0, 0]
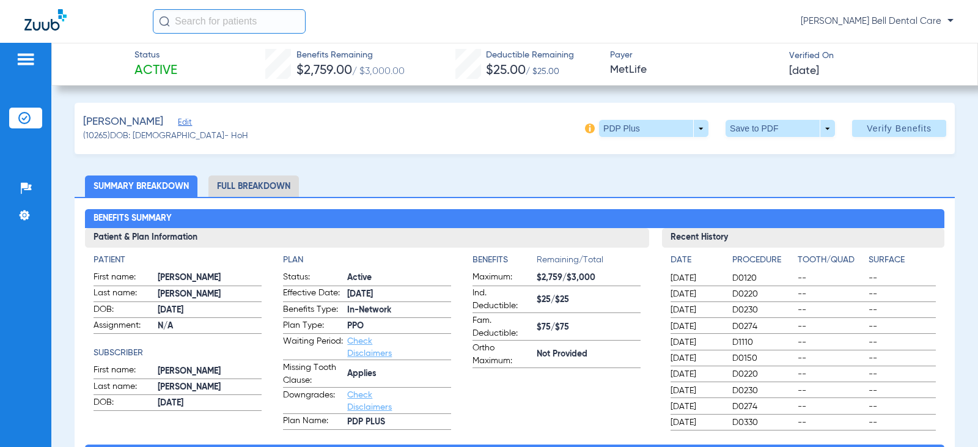
click at [472, 379] on app-benefits-information "Benefits Remaining/Total Maximum: $2,759/$3,000 Ind. Deductible: $25/$25 Fam. D…" at bounding box center [556, 342] width 168 height 176
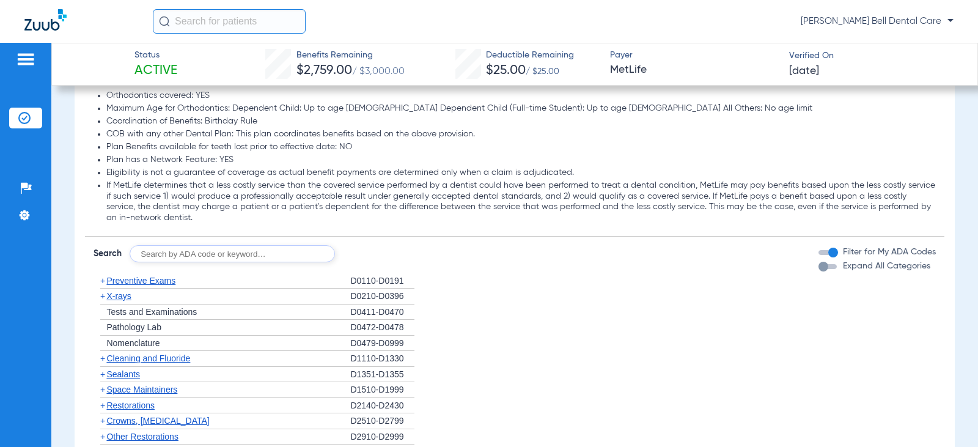
scroll to position [1283, 0]
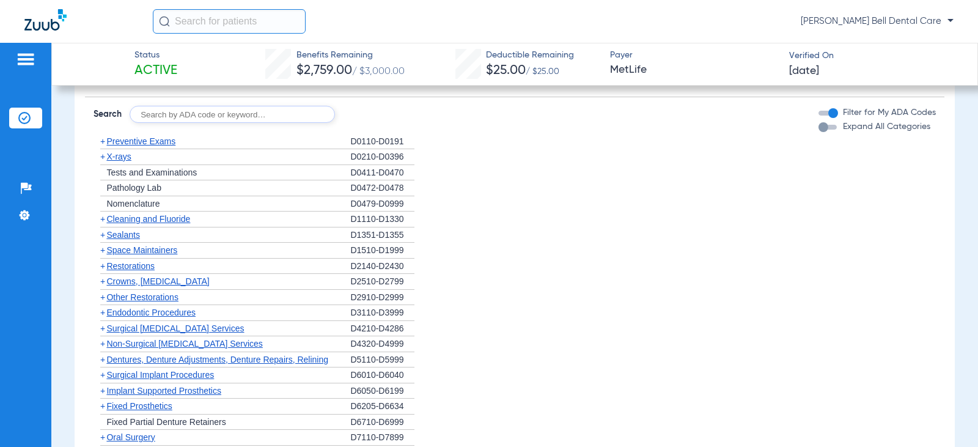
click at [818, 125] on div "button" at bounding box center [823, 127] width 10 height 10
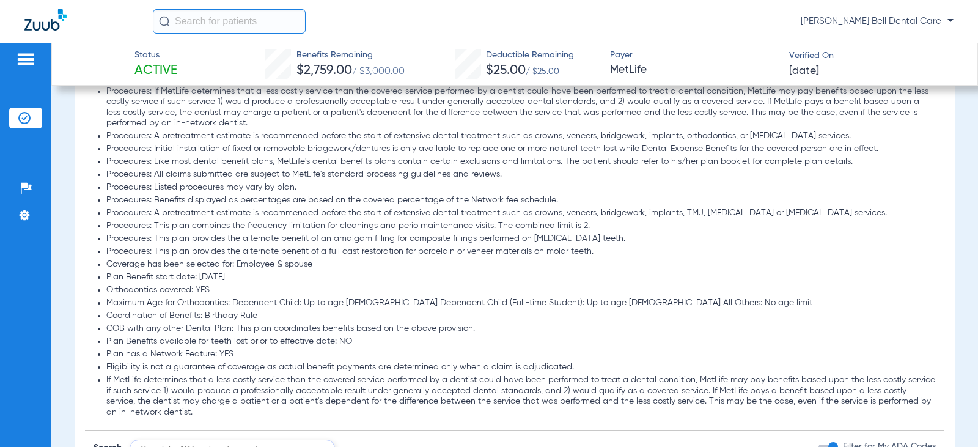
scroll to position [1041, 0]
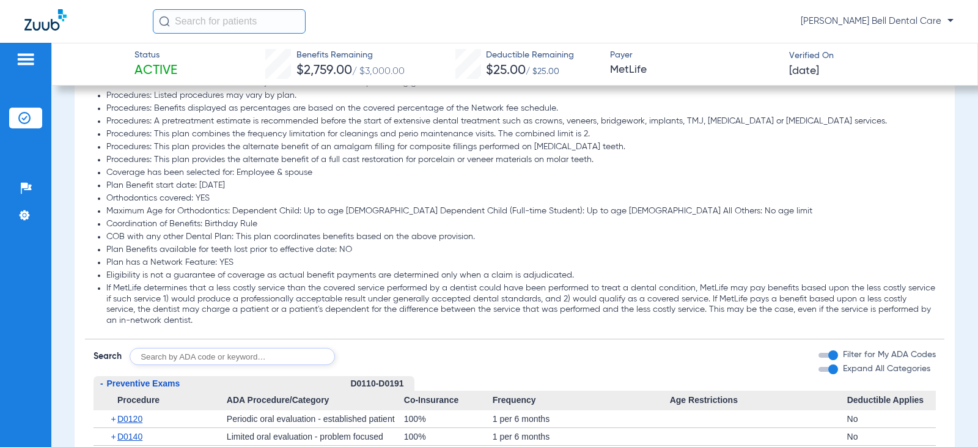
click at [187, 358] on input "text" at bounding box center [232, 356] width 205 height 17
type input "d9230"
click at [393, 356] on button "Search" at bounding box center [380, 356] width 48 height 17
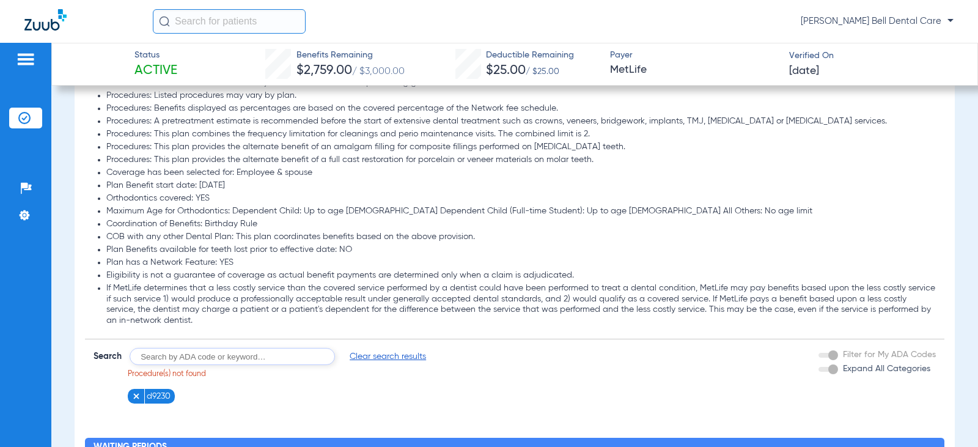
click at [131, 398] on li "d9230" at bounding box center [151, 396] width 47 height 15
click at [138, 397] on img at bounding box center [136, 396] width 9 height 9
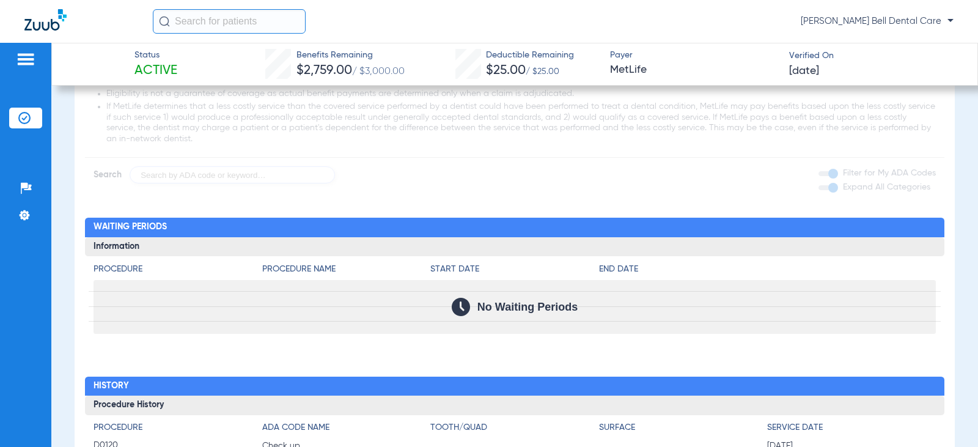
scroll to position [1103, 0]
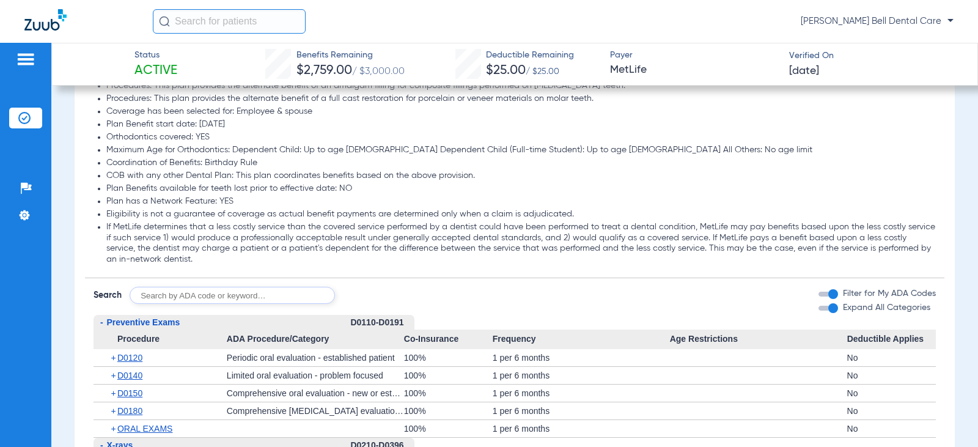
click at [208, 296] on input "text" at bounding box center [232, 295] width 205 height 17
type input "d6011"
click at [369, 295] on button "Search" at bounding box center [380, 295] width 48 height 17
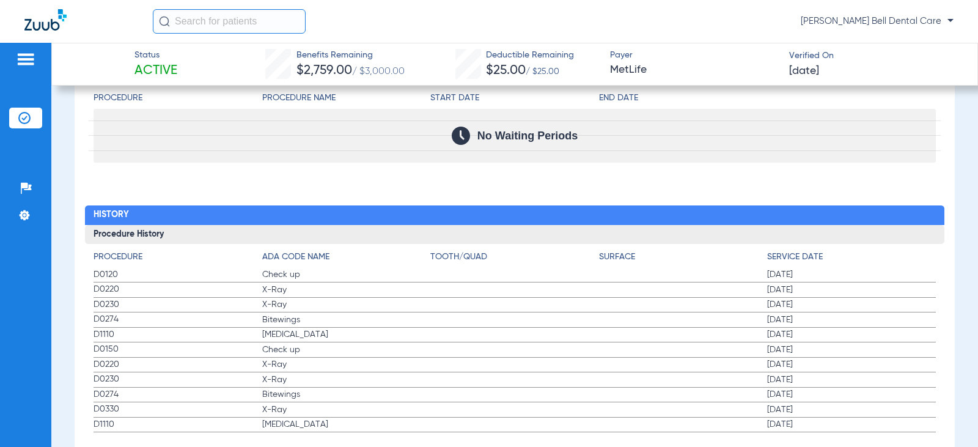
scroll to position [1347, 0]
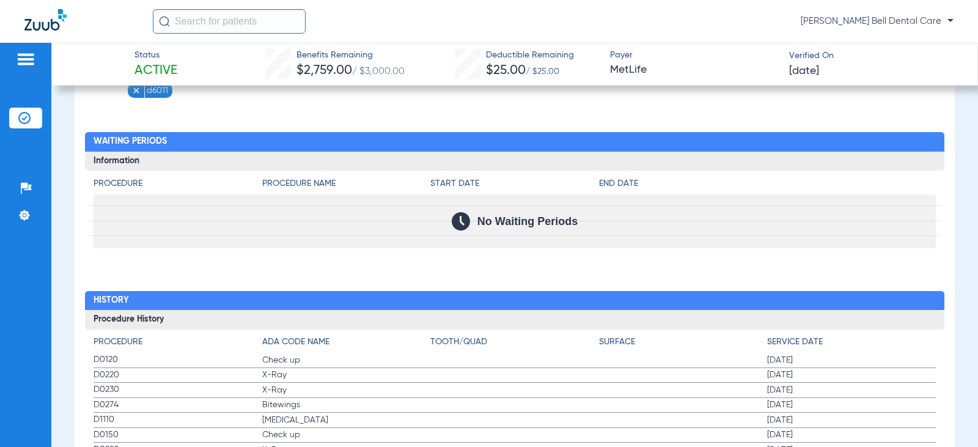
click at [249, 211] on div "No Waiting Periods" at bounding box center [515, 221] width 842 height 54
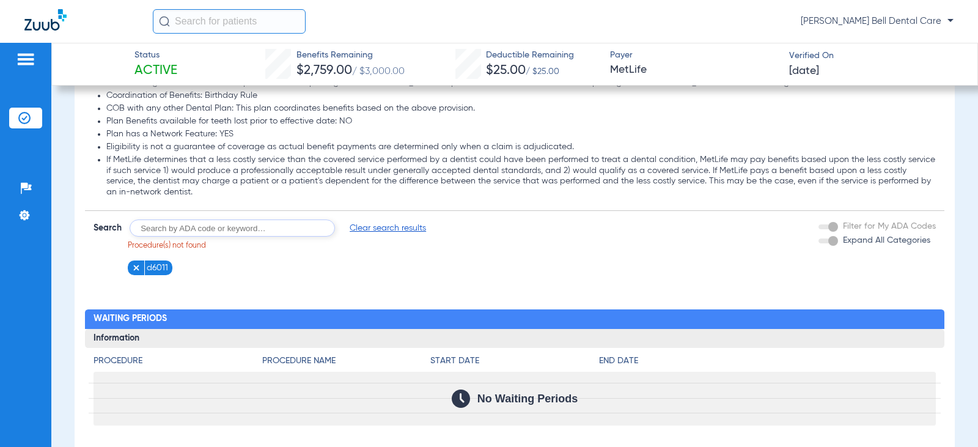
scroll to position [1164, 0]
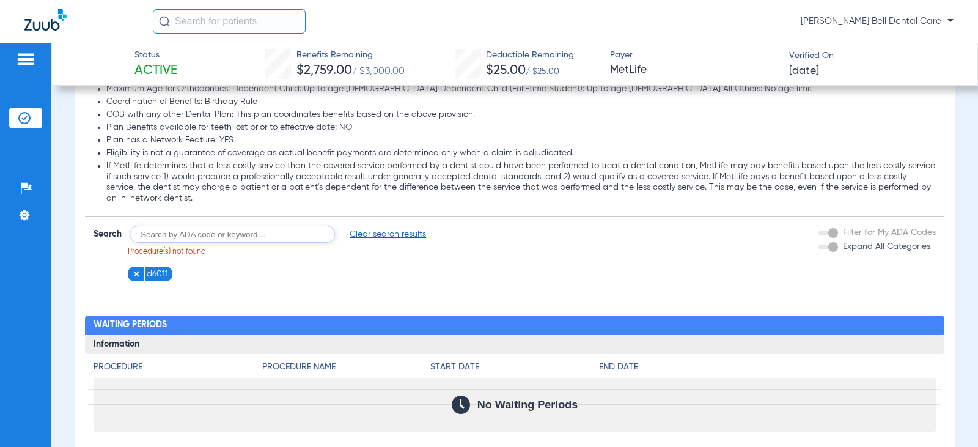
click at [139, 276] on img at bounding box center [136, 274] width 9 height 9
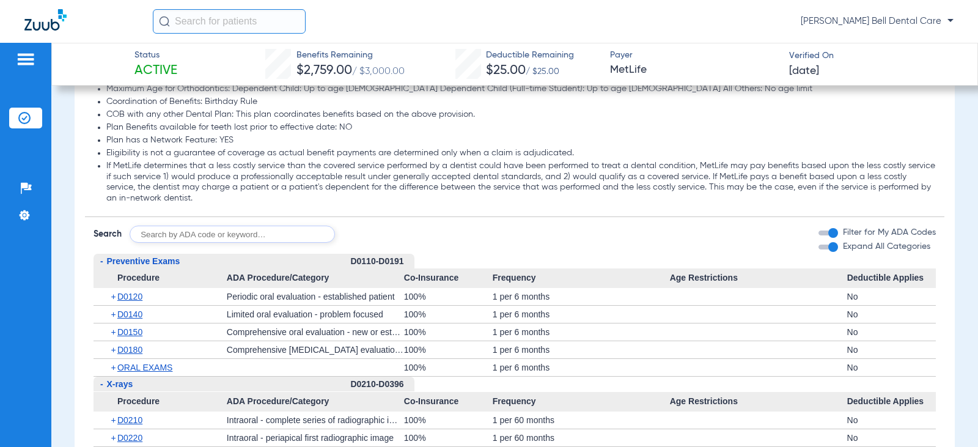
click at [259, 240] on input "text" at bounding box center [232, 234] width 205 height 17
type input "d7951, d7952, d6056, d6057, d6058, d6190"
click at [375, 238] on button "Search" at bounding box center [380, 234] width 48 height 17
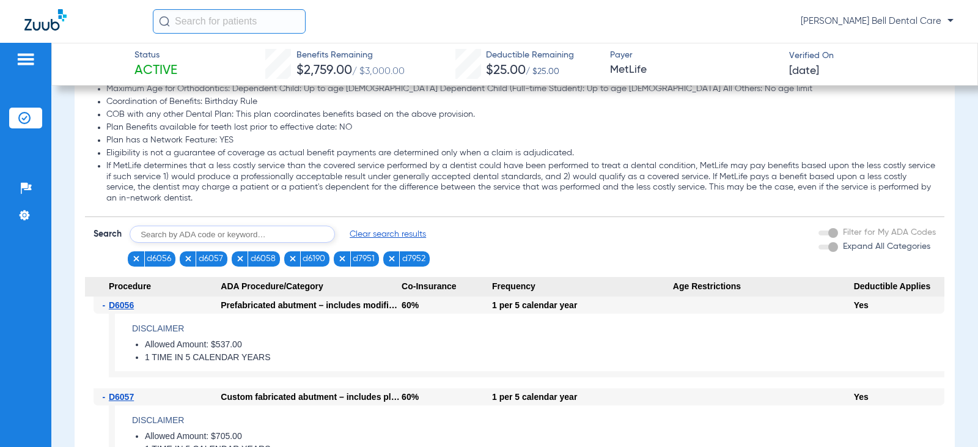
click at [466, 232] on form "Search Clear search results d6056 d6057 d6058 d6190 d7951 d7952 Filter for My A…" at bounding box center [514, 242] width 859 height 50
click at [603, 303] on div "1 per 5 calendar year" at bounding box center [582, 304] width 181 height 17
